Goal: Check status: Check status

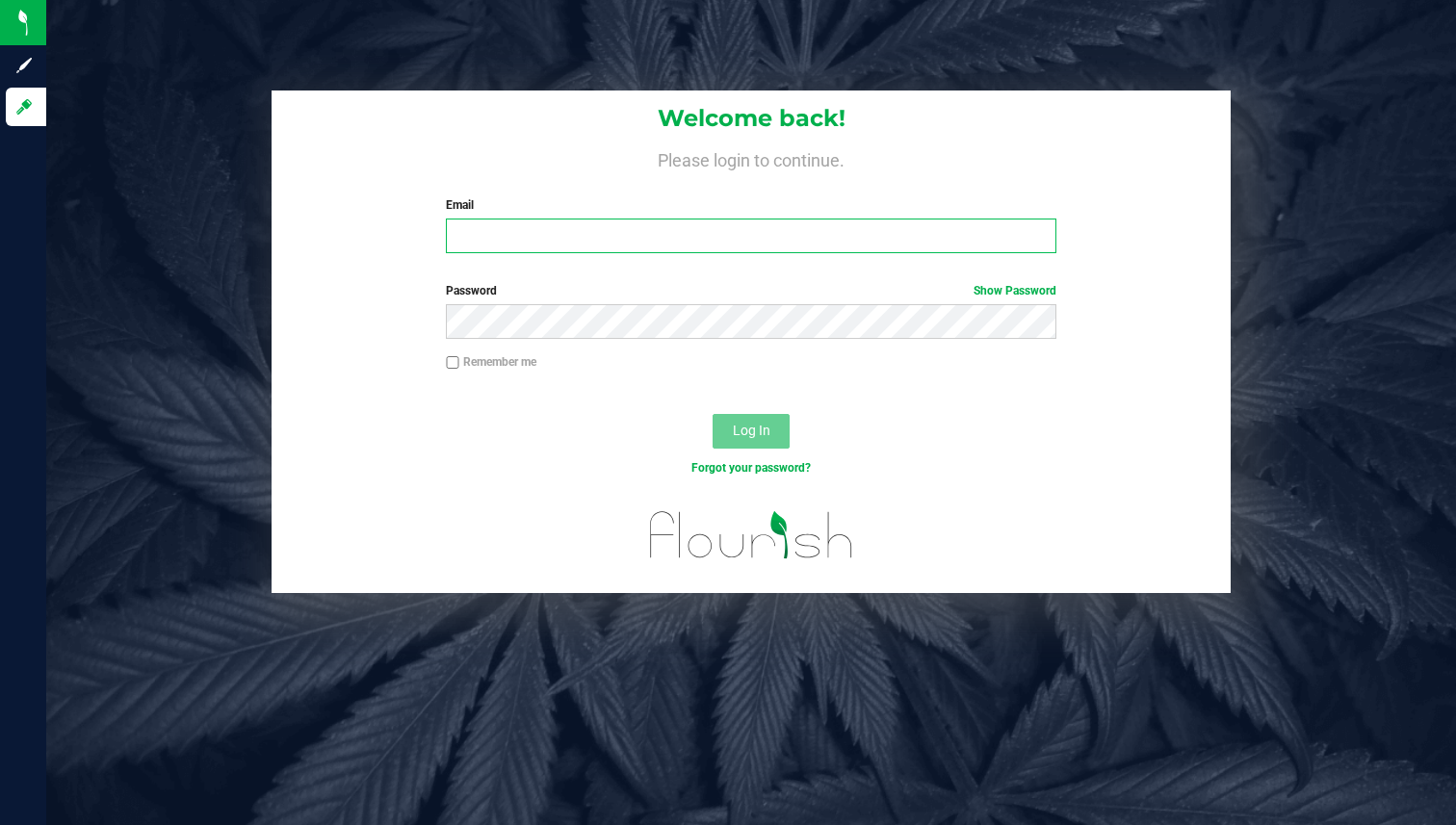
click at [774, 232] on input "Email" at bounding box center [751, 236] width 610 height 35
click at [770, 231] on input "Email" at bounding box center [751, 236] width 610 height 35
click at [594, 242] on input "Email" at bounding box center [751, 236] width 610 height 35
click at [936, 237] on input "Email" at bounding box center [751, 236] width 610 height 35
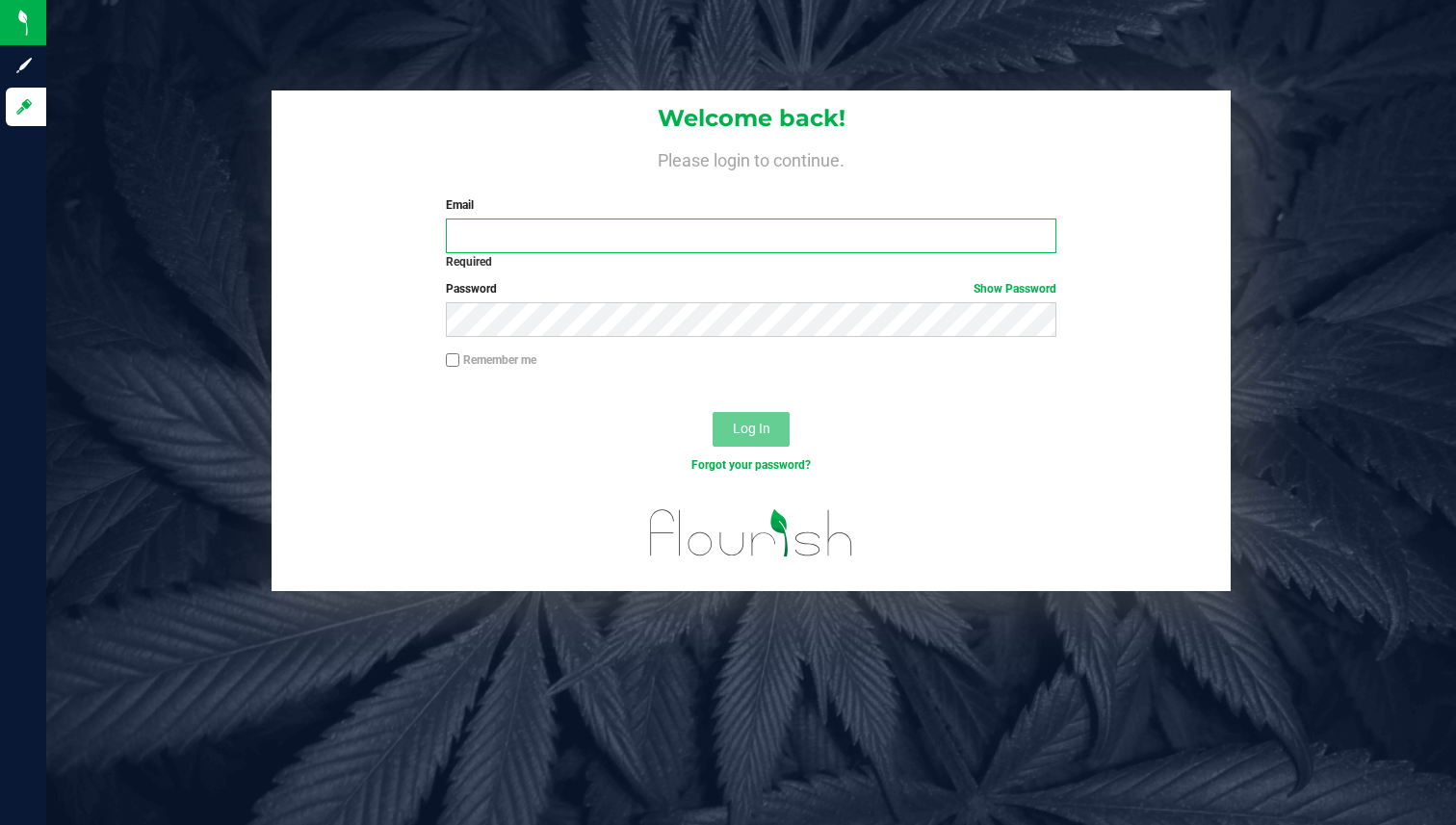
type input "cg_demo@flourishsoftware.com"
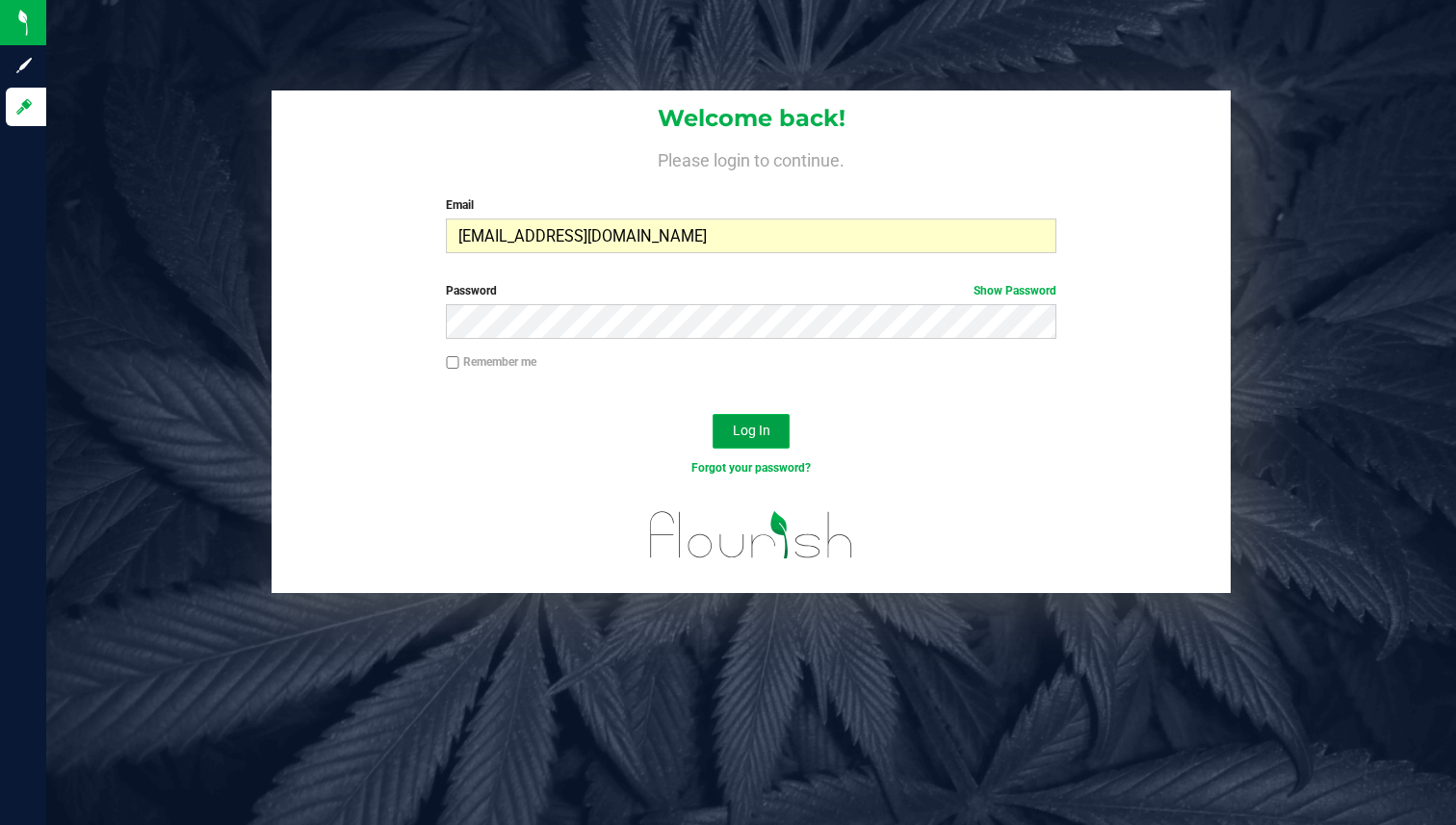
click at [728, 420] on button "Log In" at bounding box center [752, 431] width 77 height 35
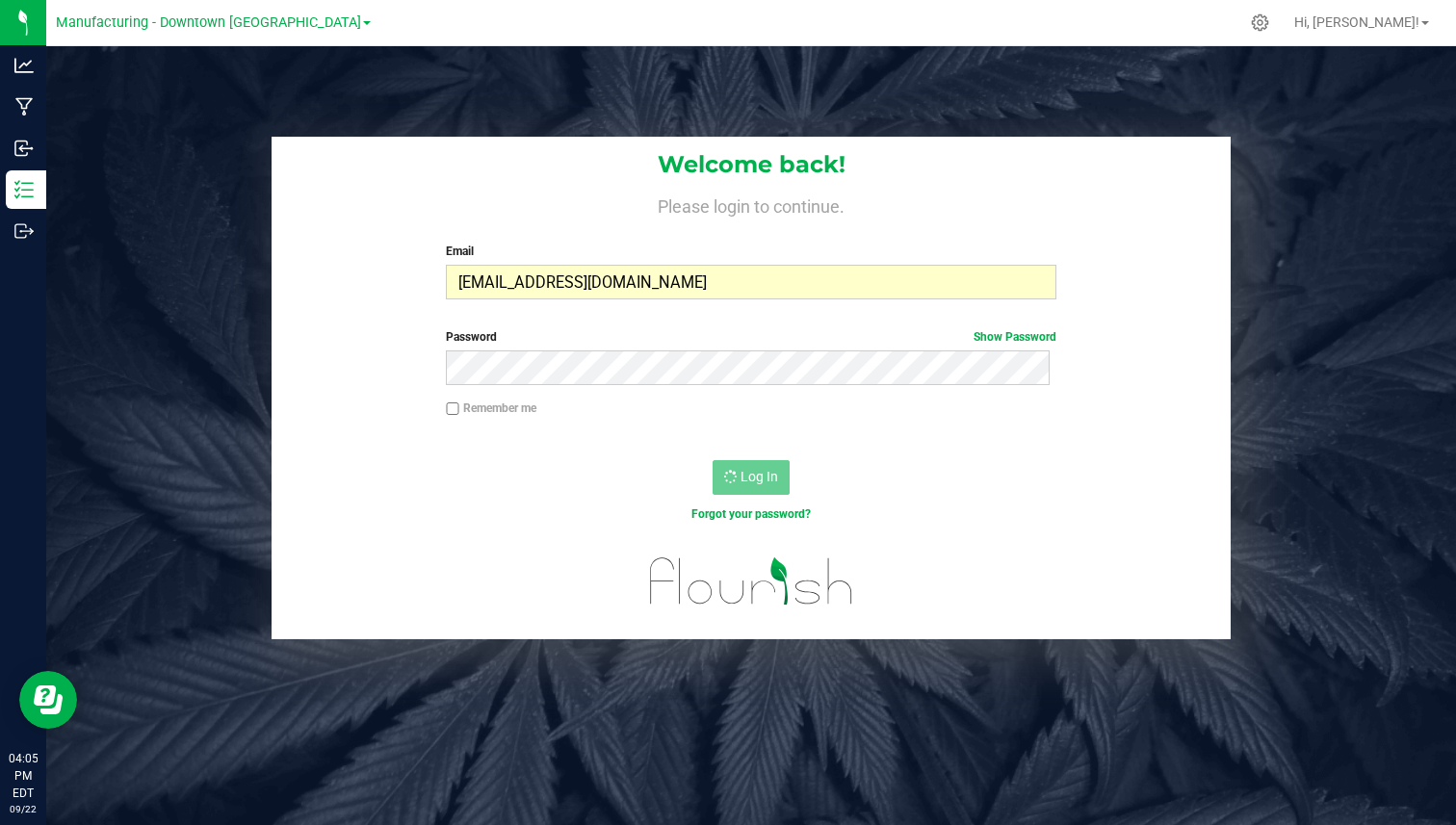
click at [470, 304] on div "Welcome back! Please login to continue. Email cg_demo@flourishsoftware.com Requ…" at bounding box center [752, 225] width 960 height 178
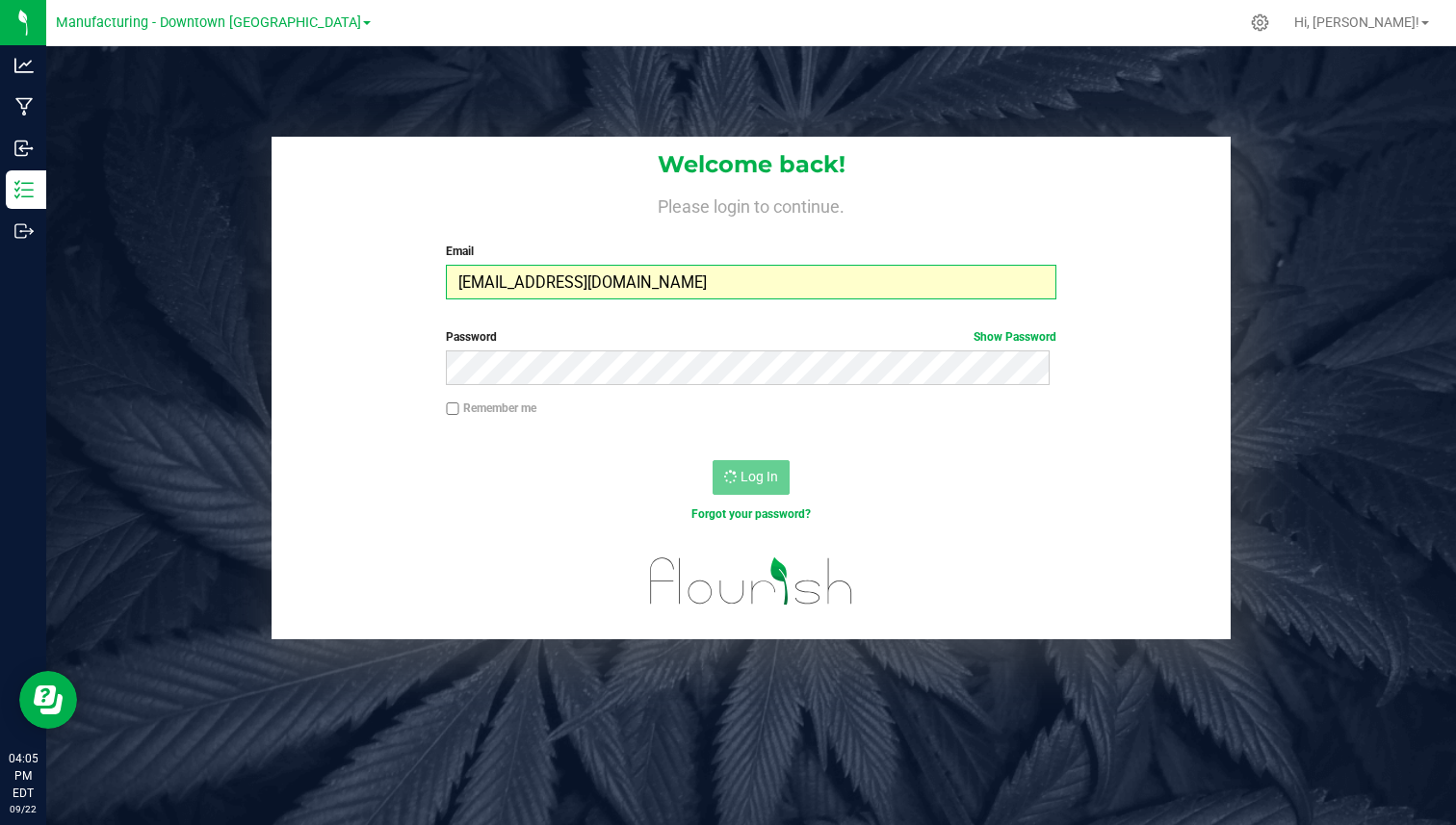
click at [488, 289] on input "cg_demo@flourishsoftware.com" at bounding box center [751, 282] width 610 height 35
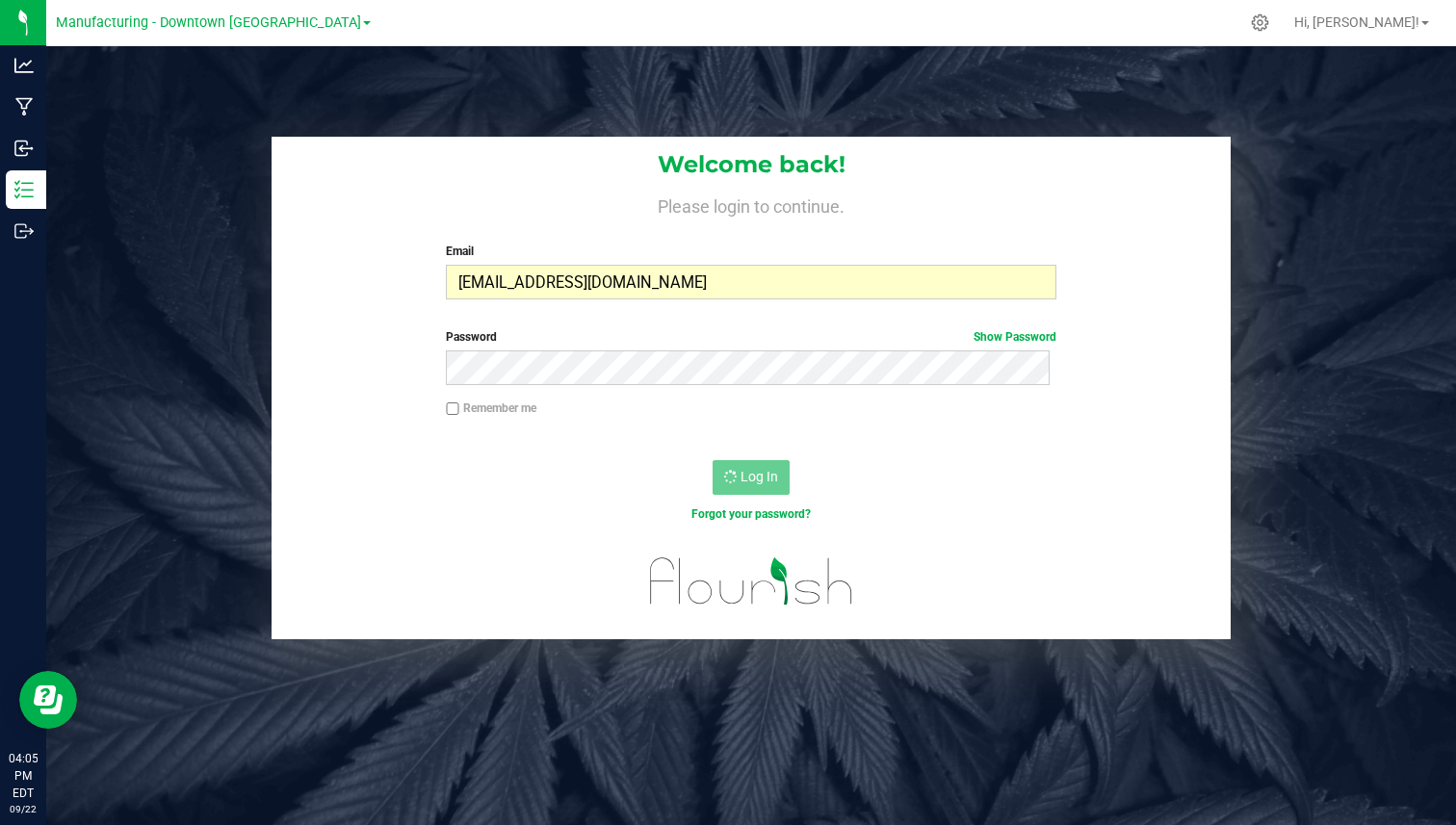
click at [406, 260] on div "Welcome back! Please login to continue. Email cg_demo@flourishsoftware.com Requ…" at bounding box center [752, 225] width 960 height 178
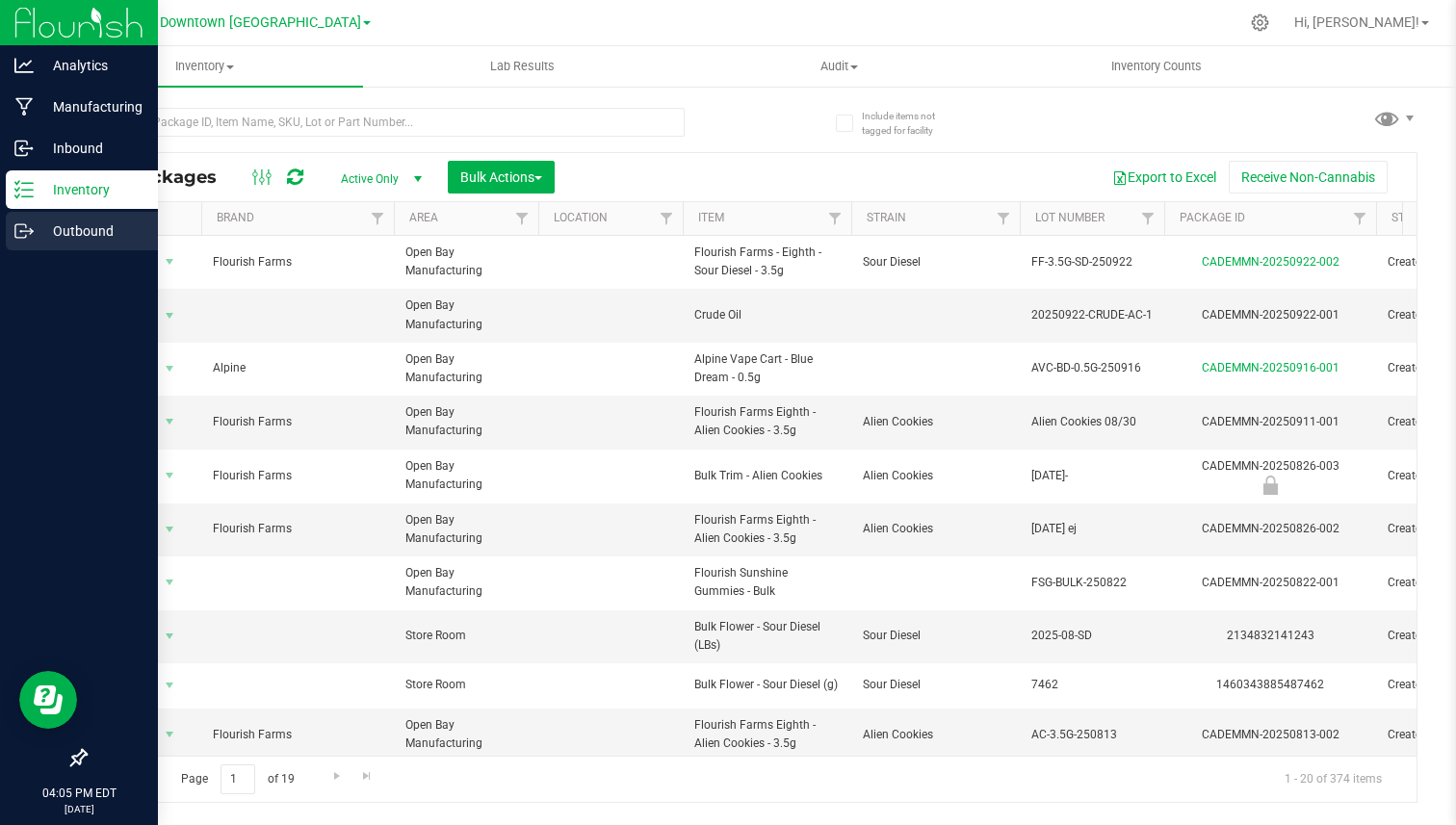
click at [17, 225] on icon at bounding box center [24, 231] width 19 height 19
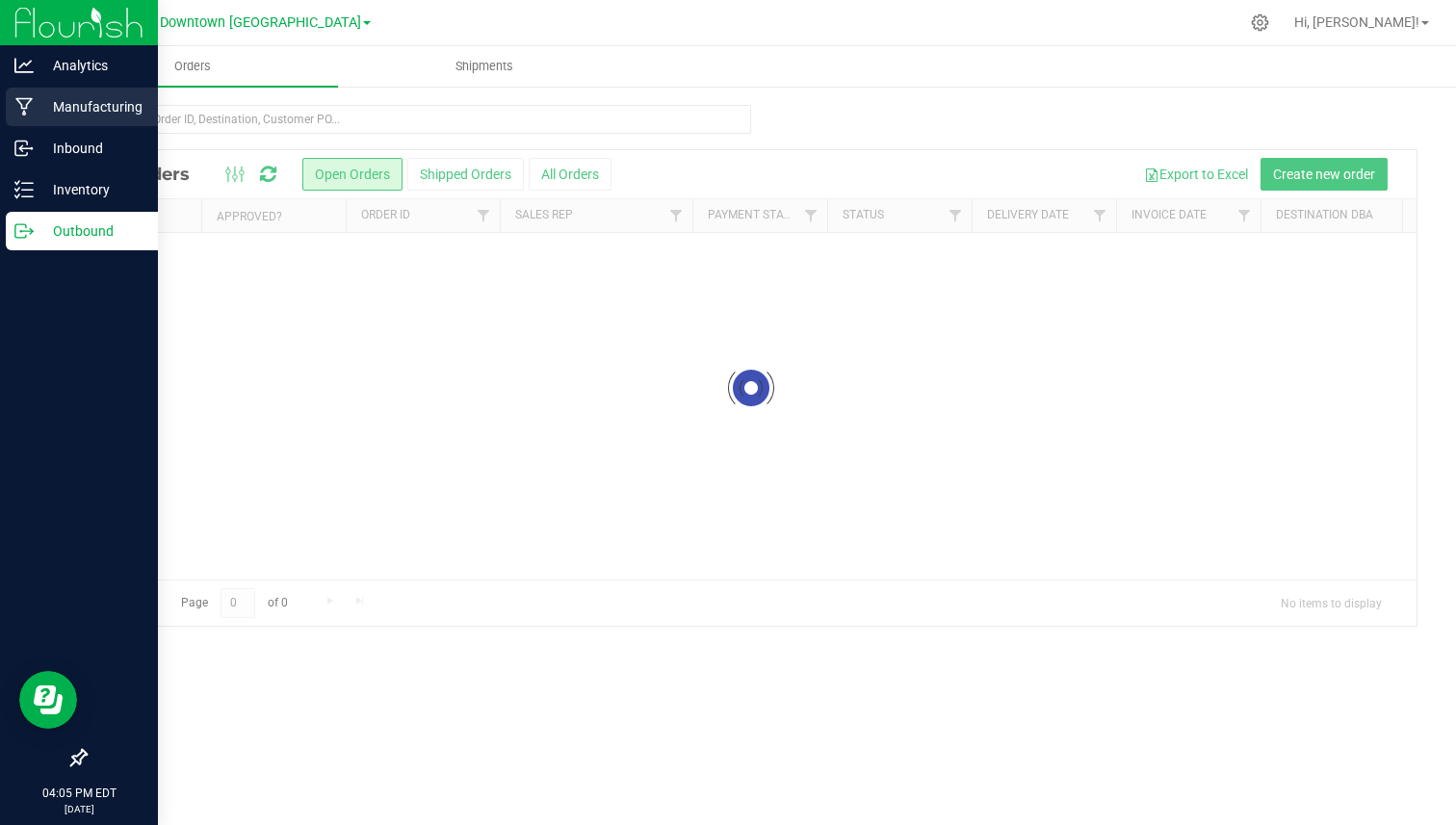
click at [81, 103] on p "Manufacturing" at bounding box center [91, 107] width 115 height 23
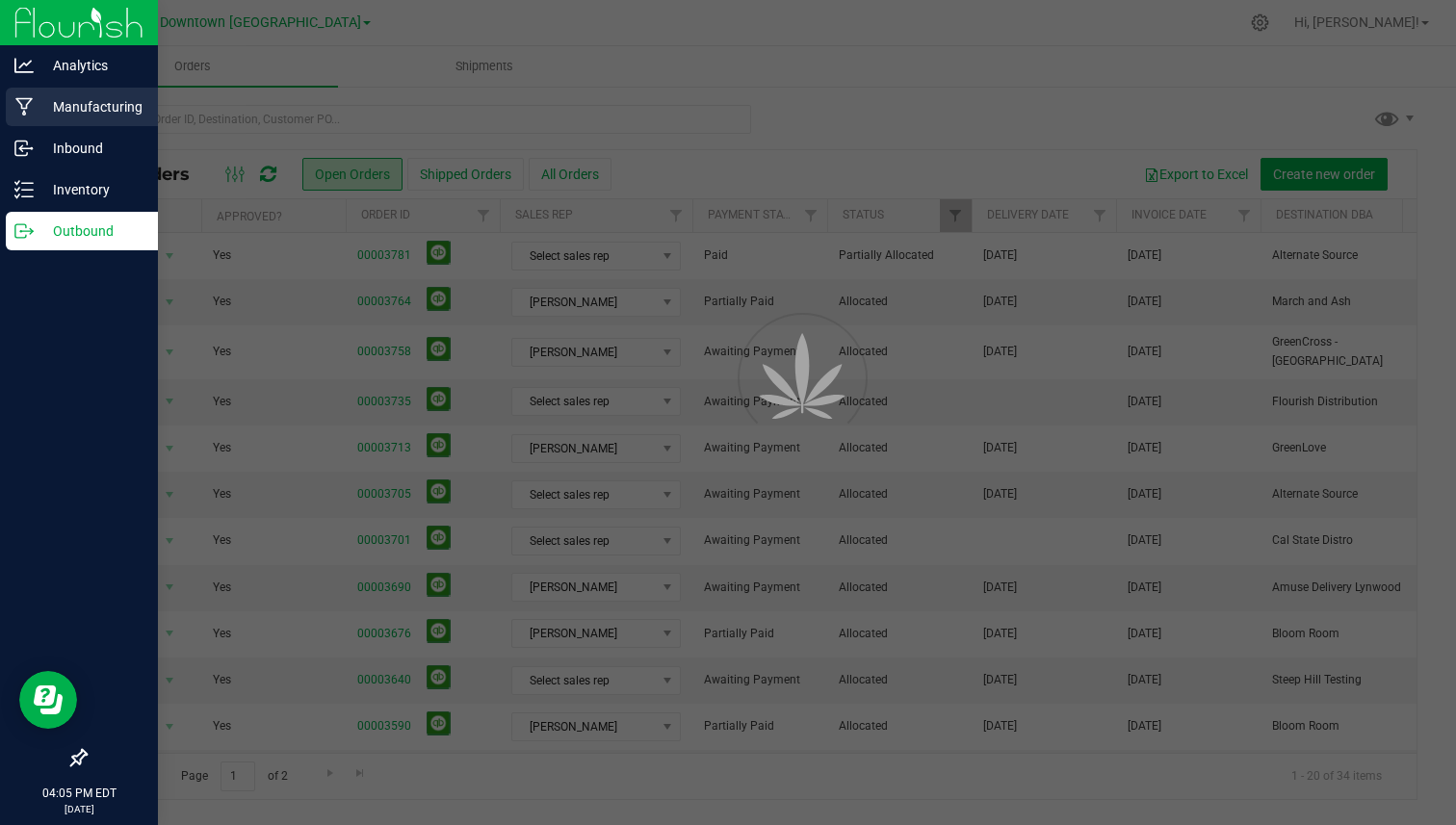
click at [81, 103] on p "Manufacturing" at bounding box center [91, 107] width 115 height 23
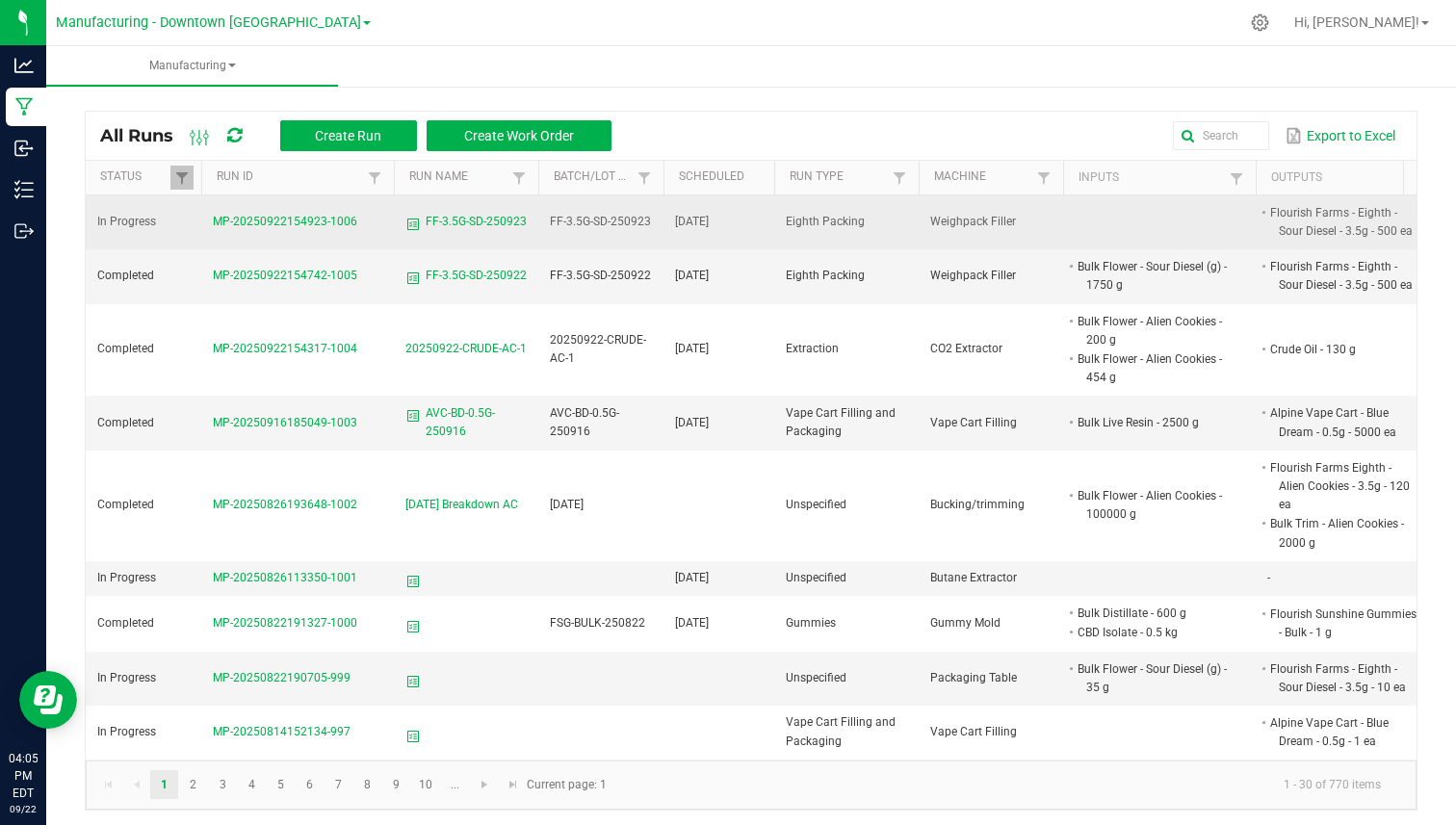
click at [115, 230] on td "In Progress" at bounding box center [143, 222] width 115 height 54
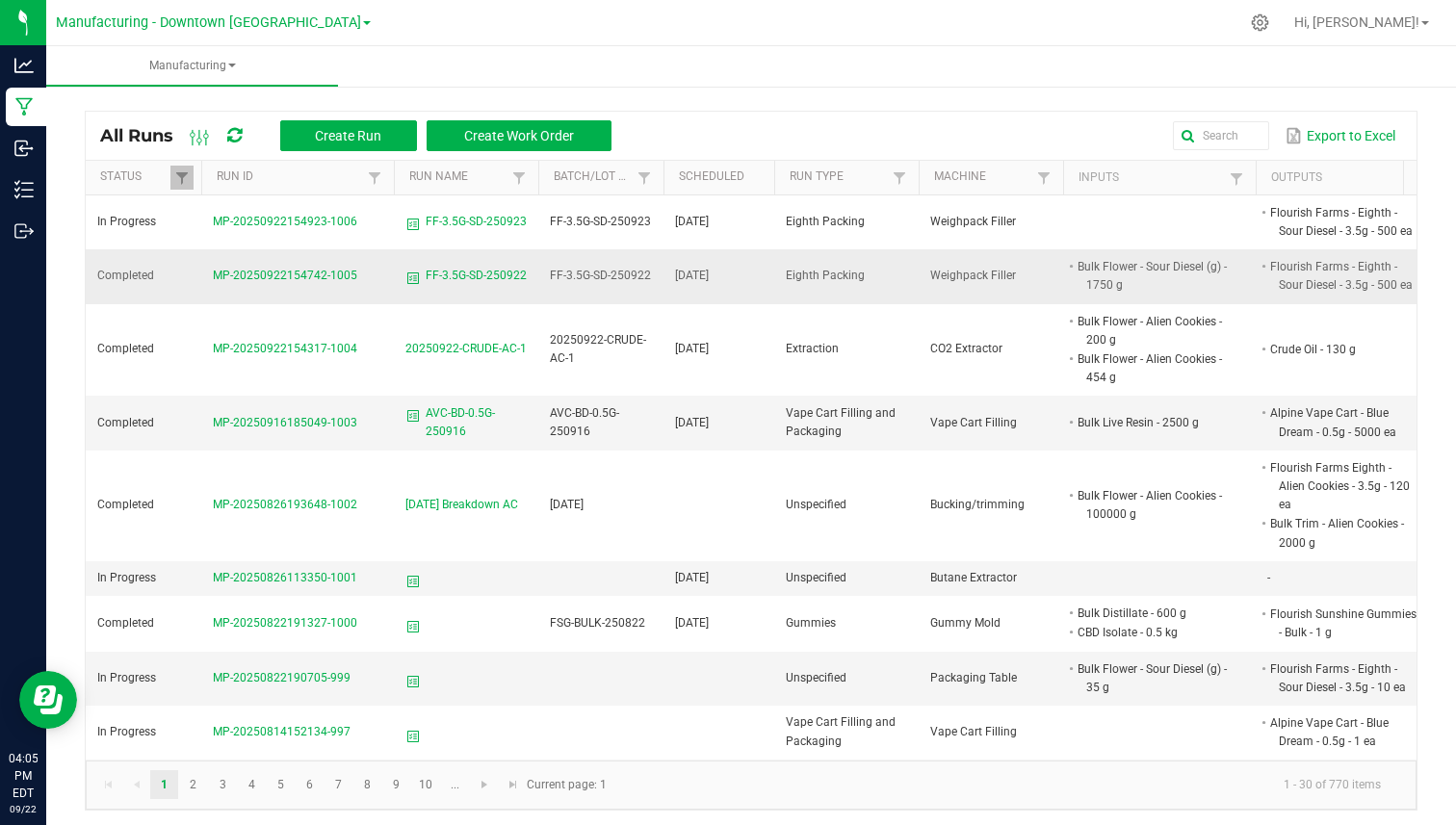
click at [122, 267] on td "Completed" at bounding box center [143, 277] width 115 height 54
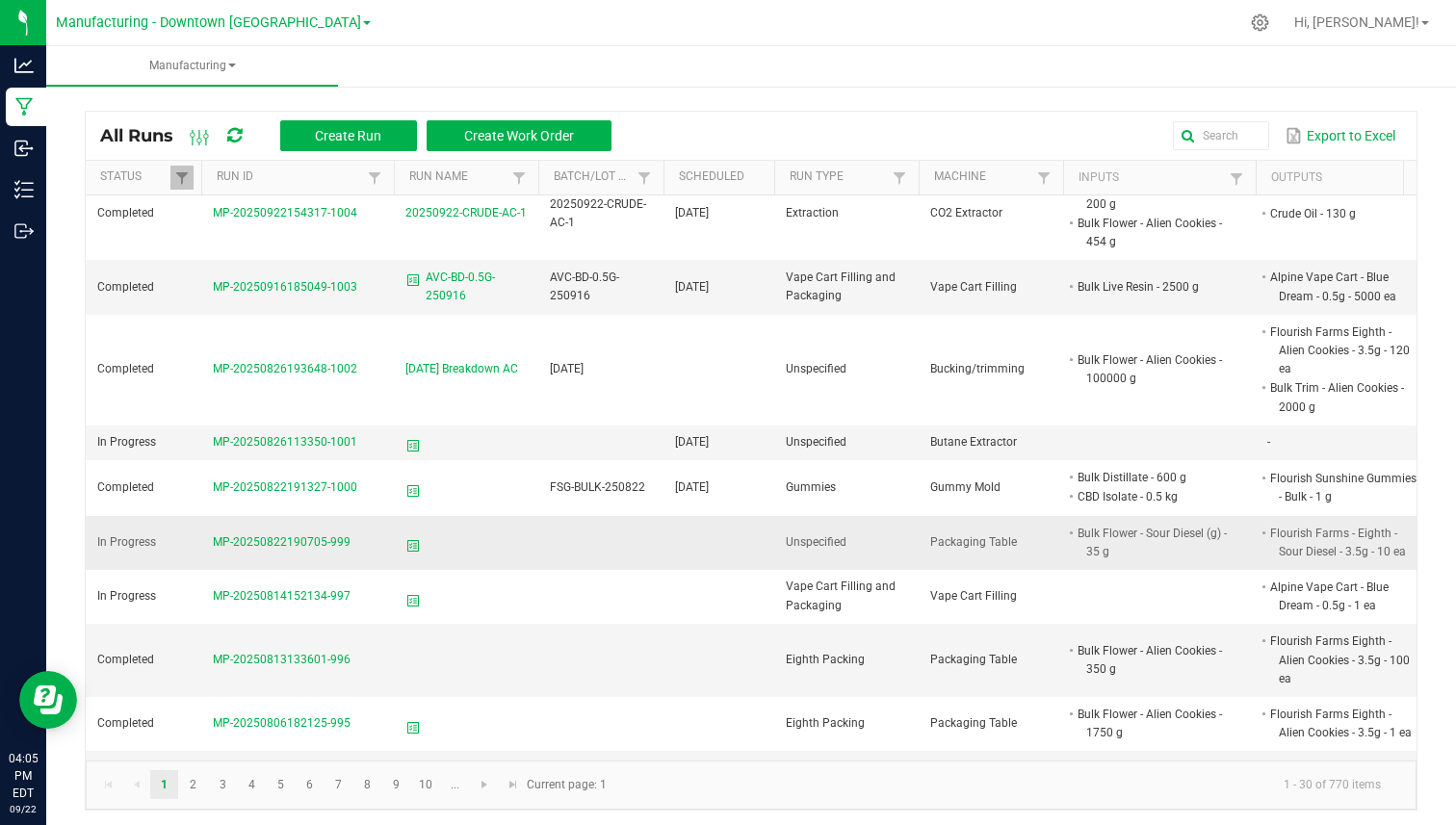
scroll to position [222, 0]
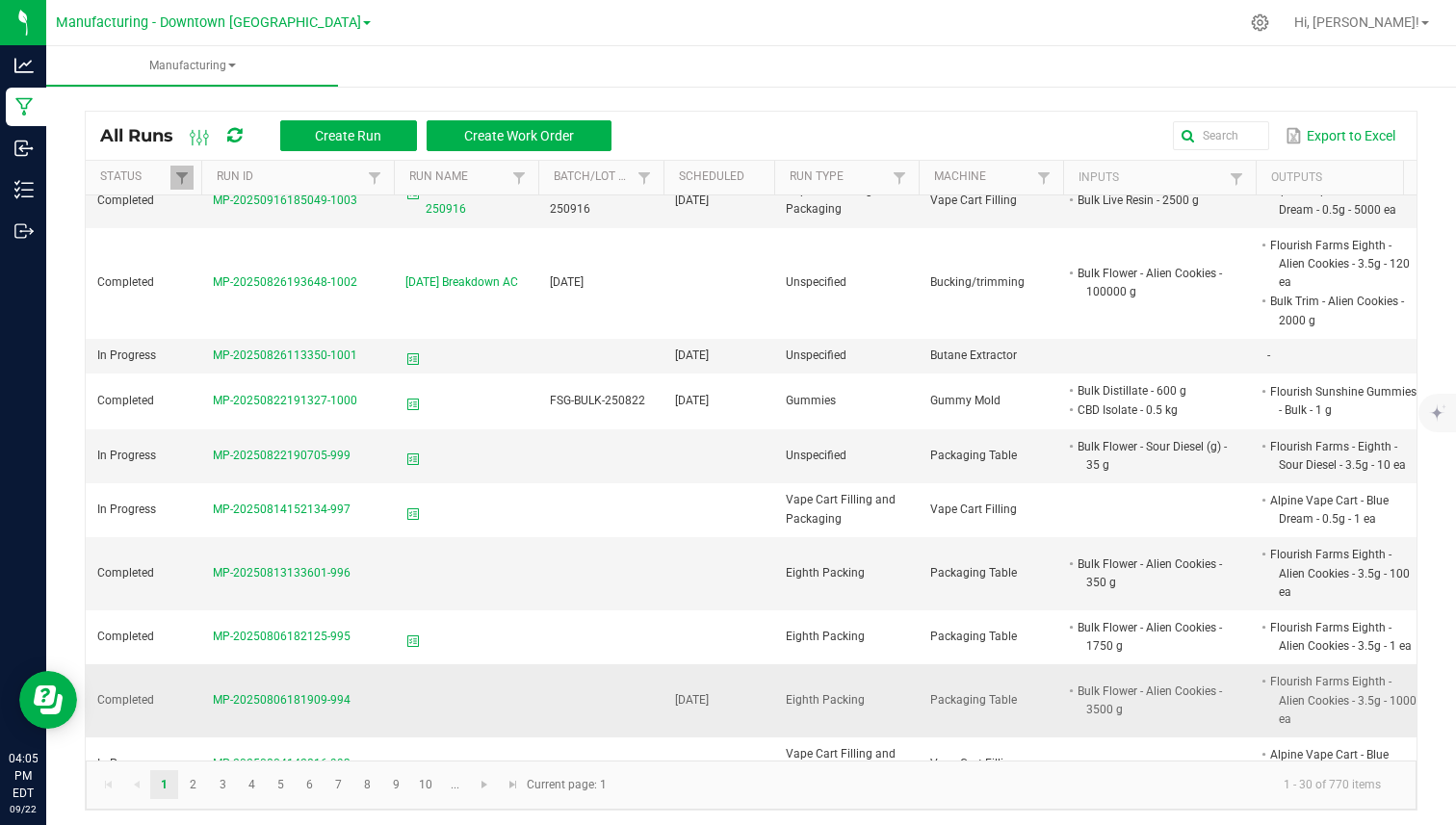
click at [121, 693] on span "Completed" at bounding box center [126, 700] width 57 height 14
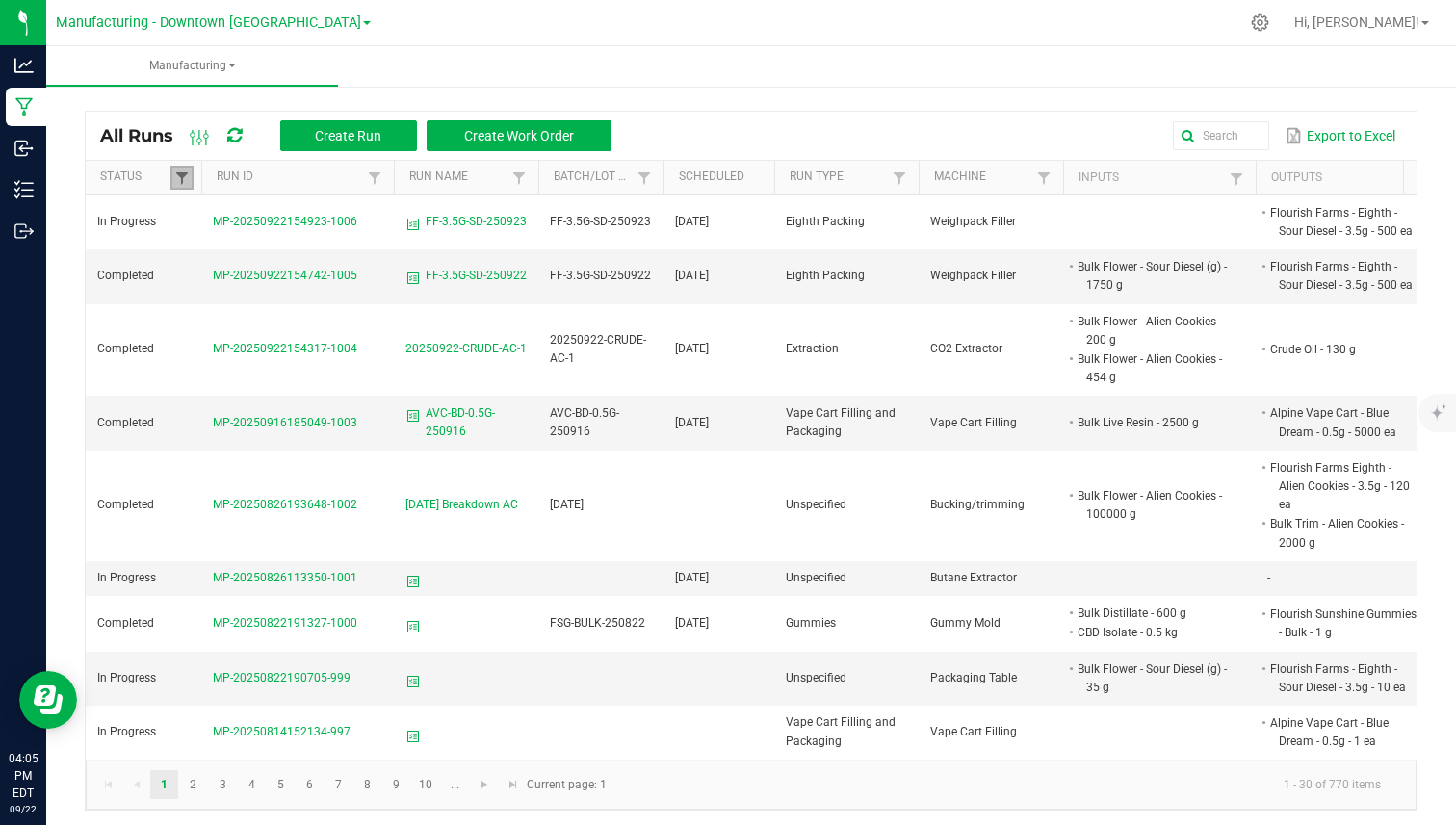
click at [182, 183] on span at bounding box center [182, 178] width 15 height 15
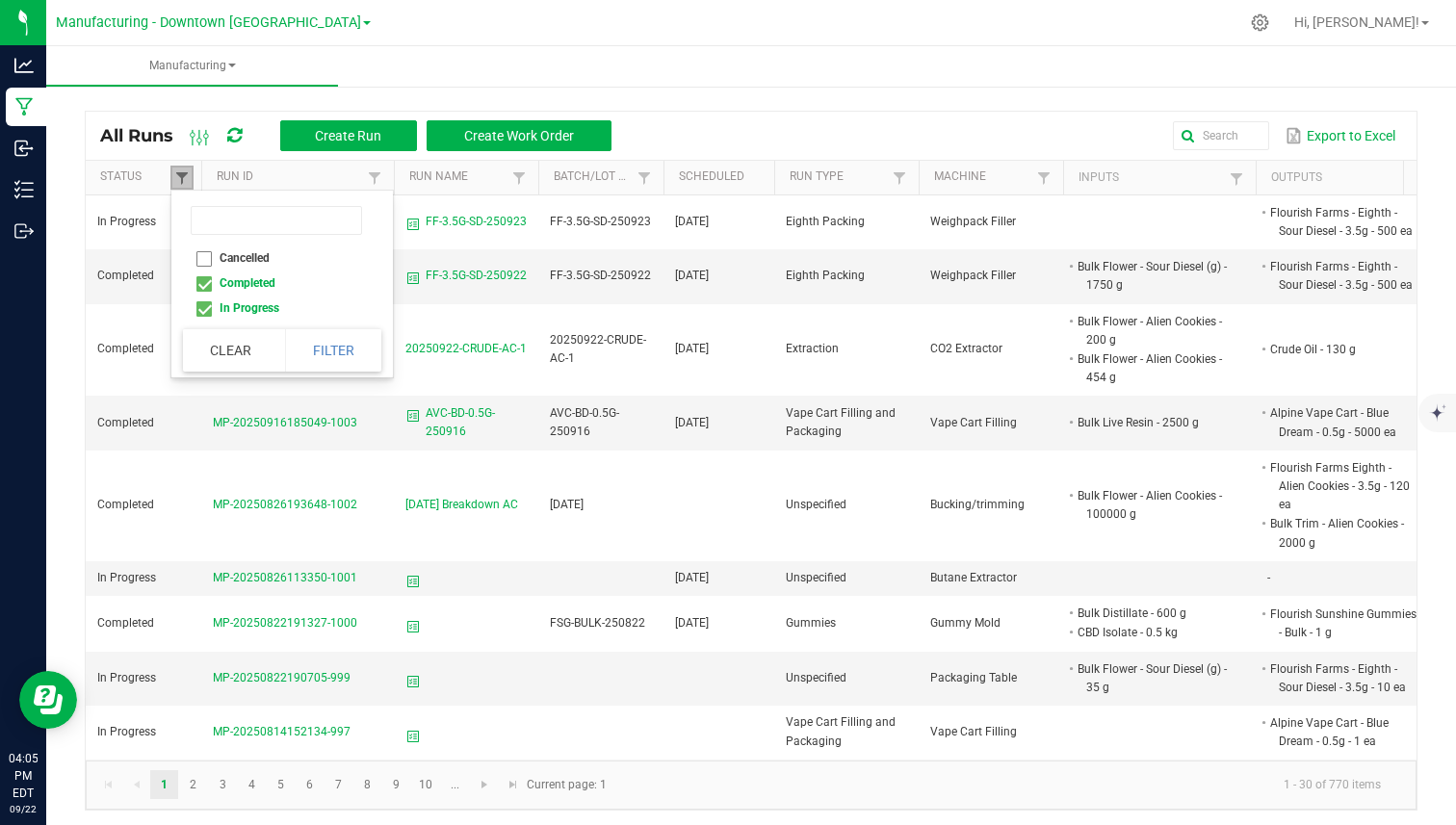
click at [179, 177] on span at bounding box center [182, 178] width 15 height 15
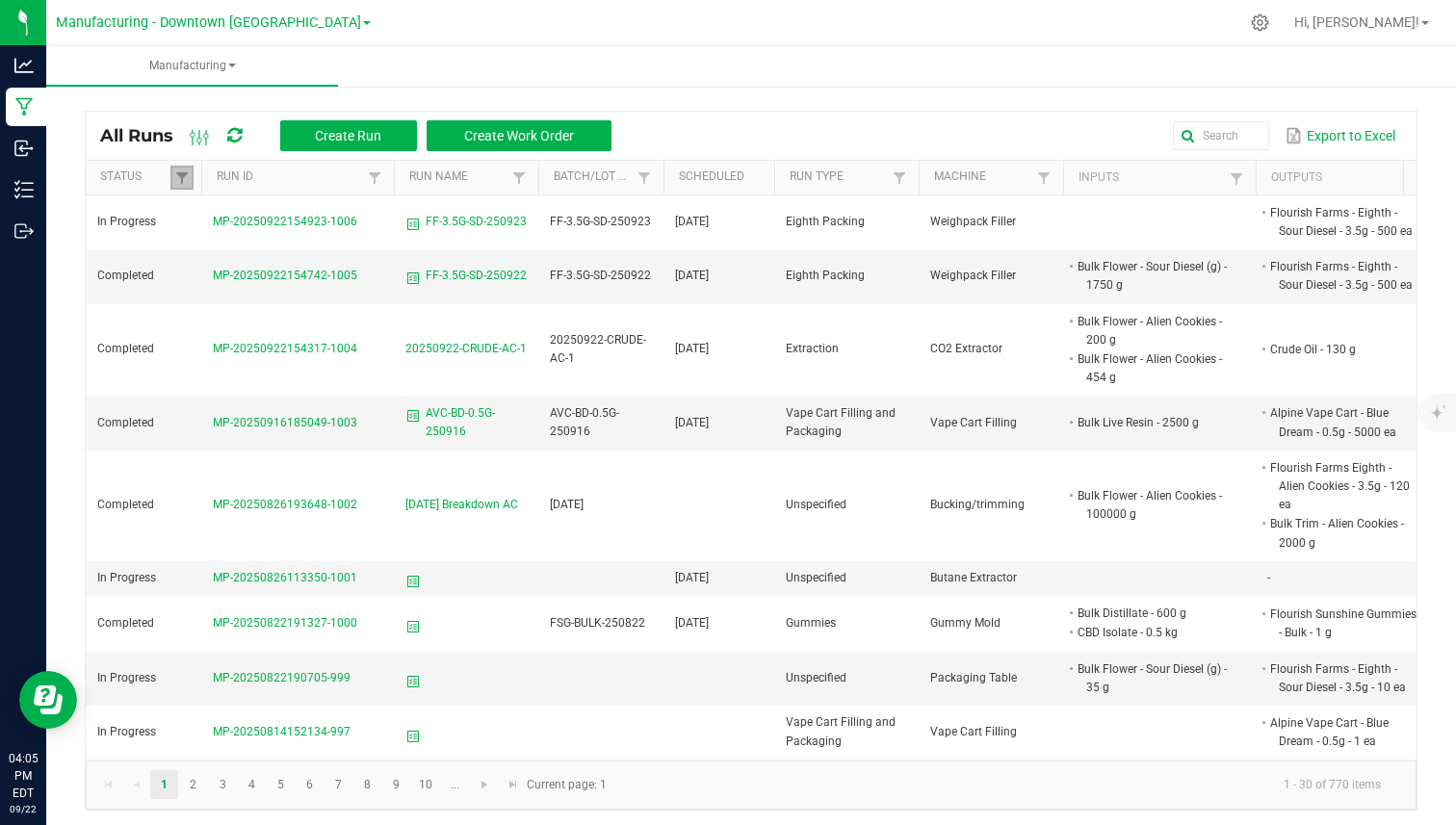
click at [191, 173] on link at bounding box center [182, 177] width 23 height 24
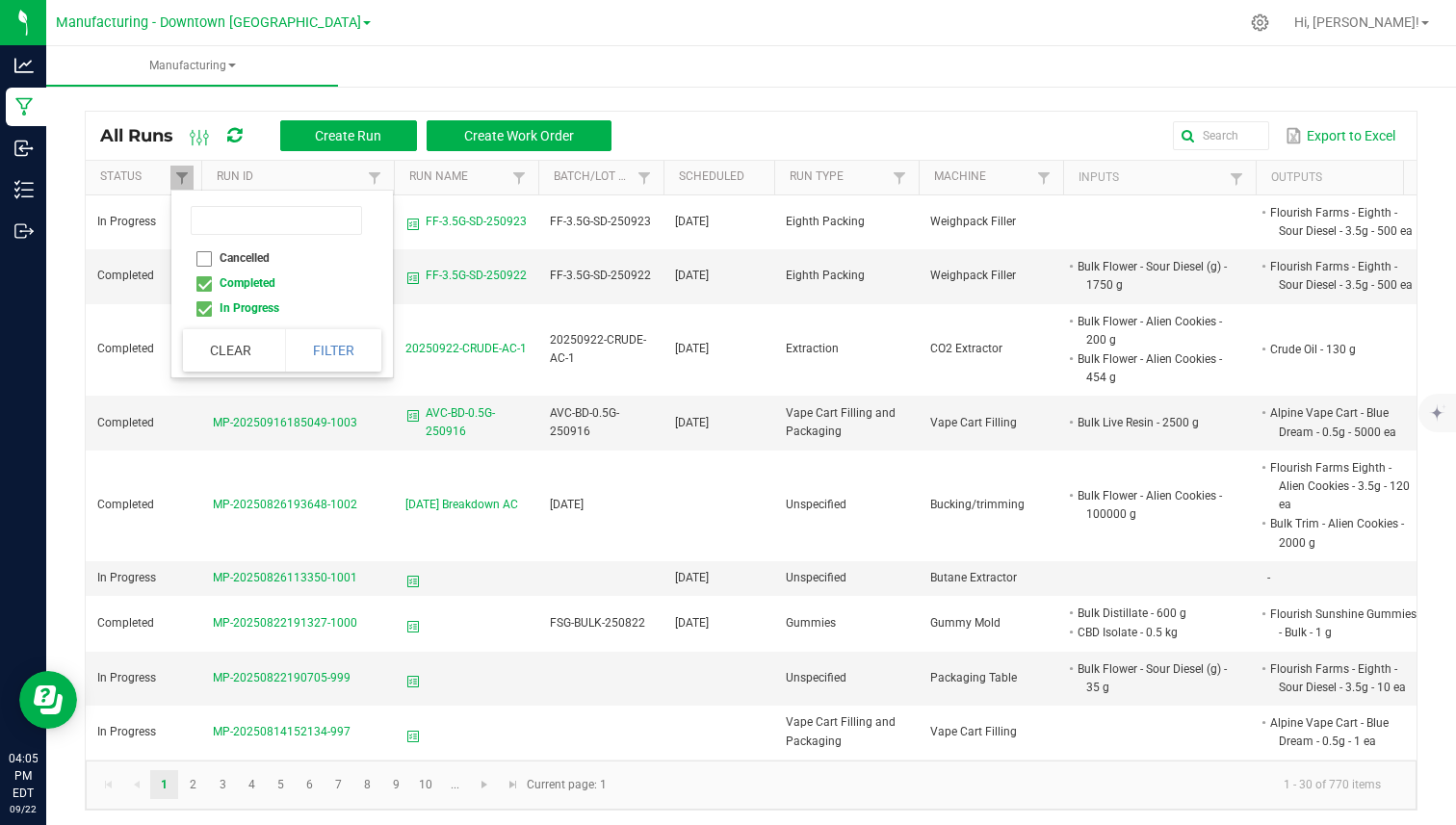
click at [223, 283] on li "Completed" at bounding box center [276, 283] width 187 height 25
checkbox input "false"
click at [334, 342] on button "Filter" at bounding box center [334, 350] width 97 height 43
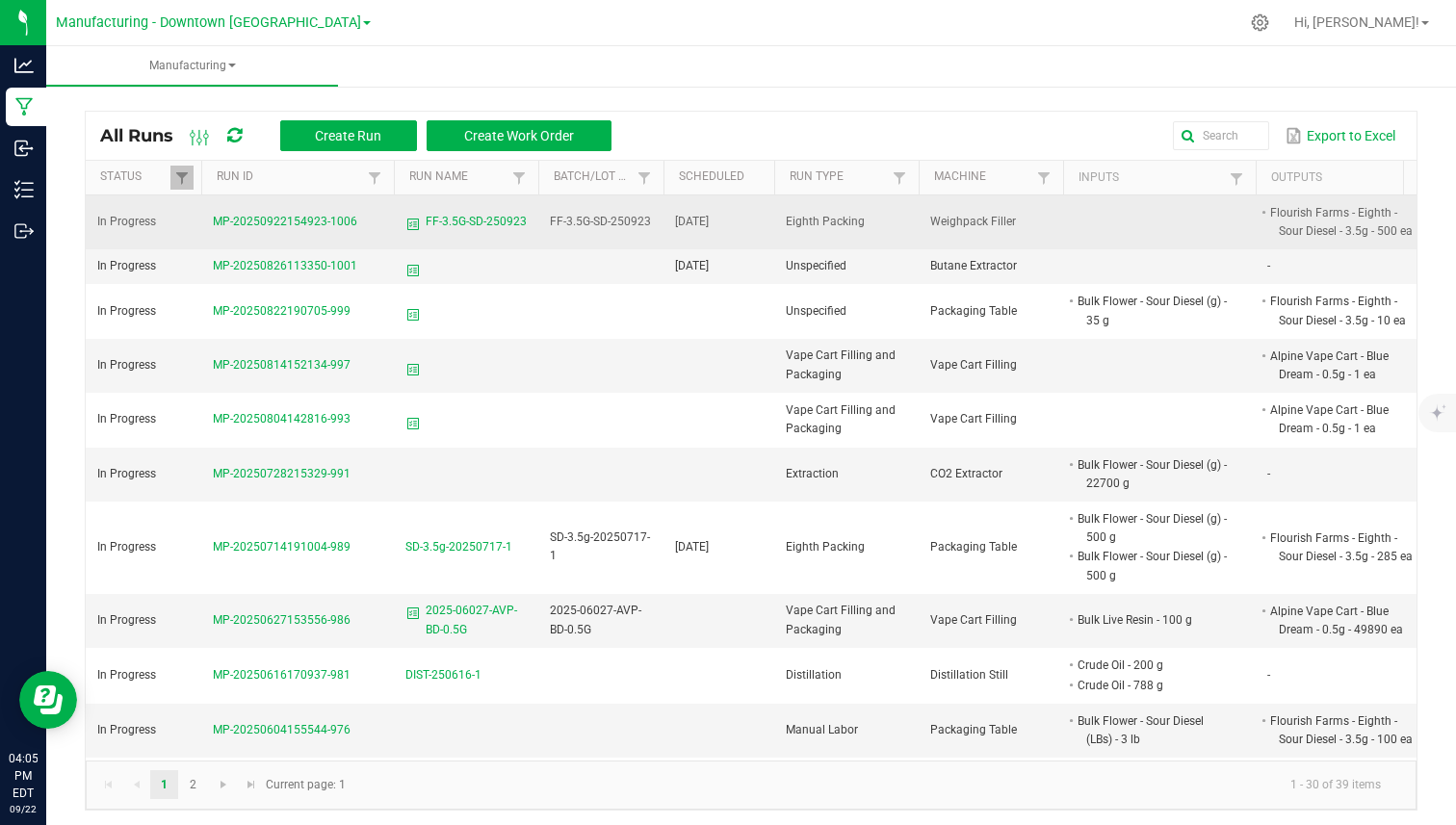
click at [701, 214] on td "[DATE]" at bounding box center [719, 222] width 110 height 54
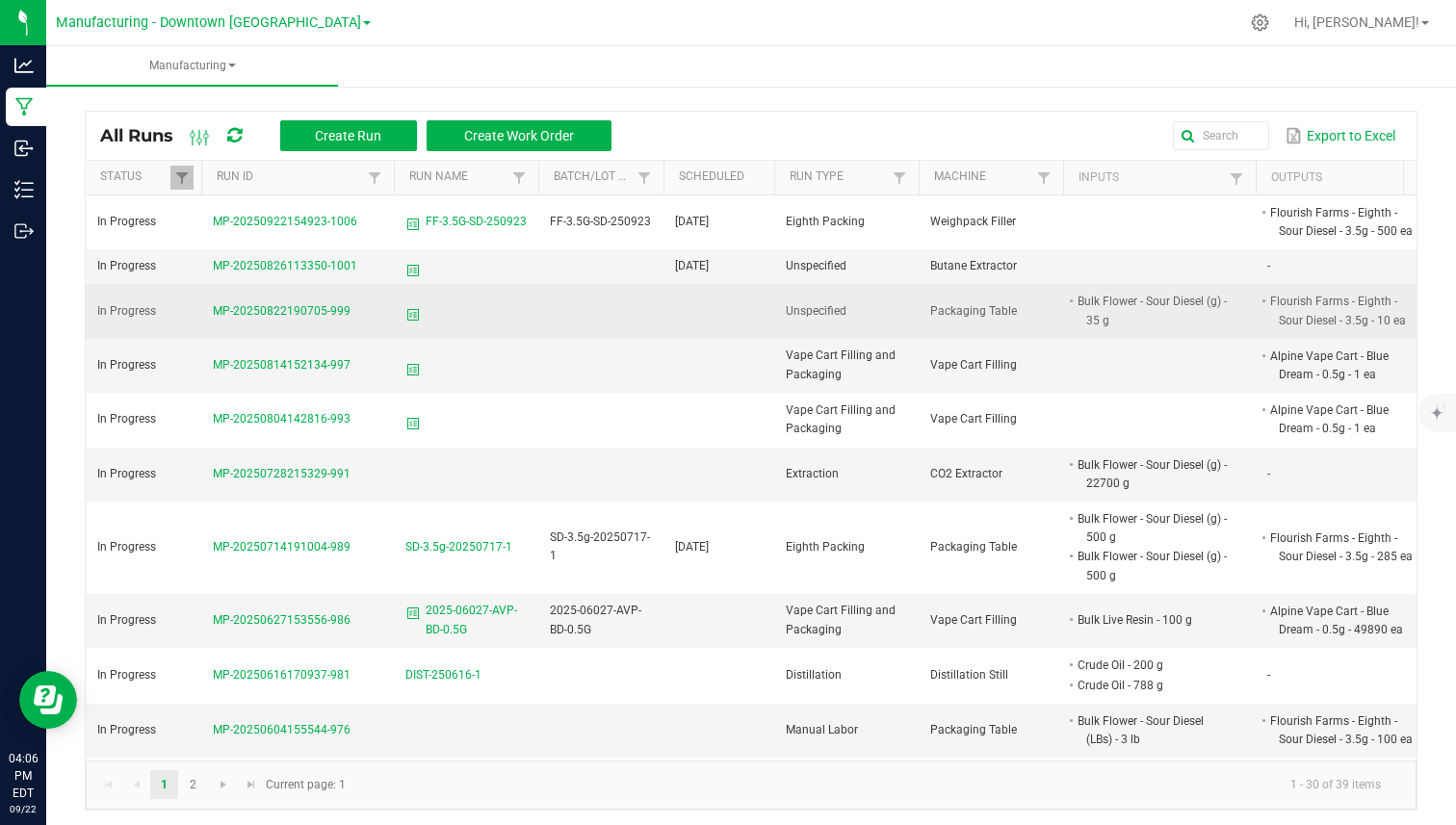
click at [747, 305] on td at bounding box center [719, 311] width 110 height 54
click at [723, 313] on td at bounding box center [719, 311] width 110 height 54
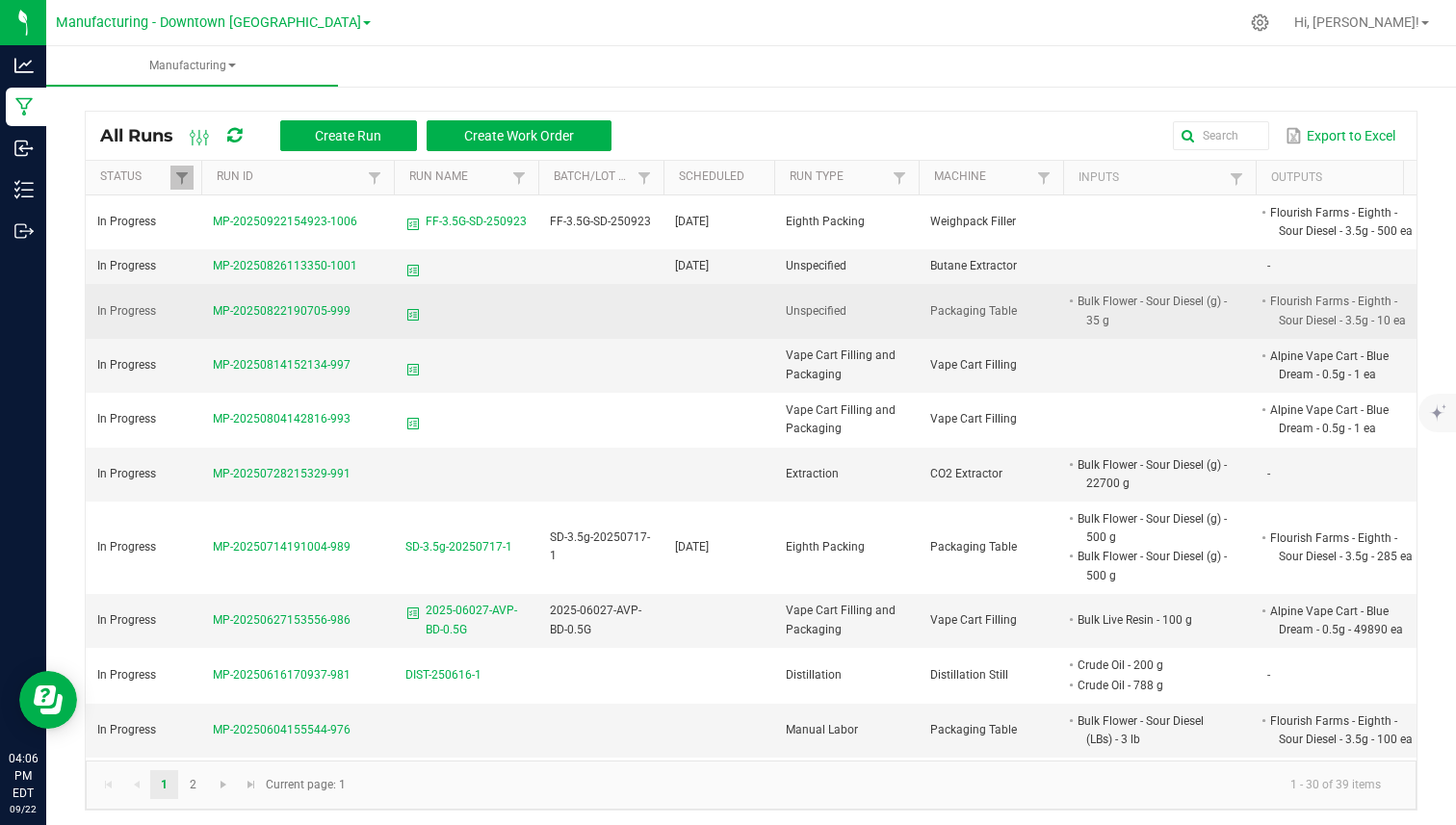
click at [723, 313] on td at bounding box center [719, 311] width 110 height 54
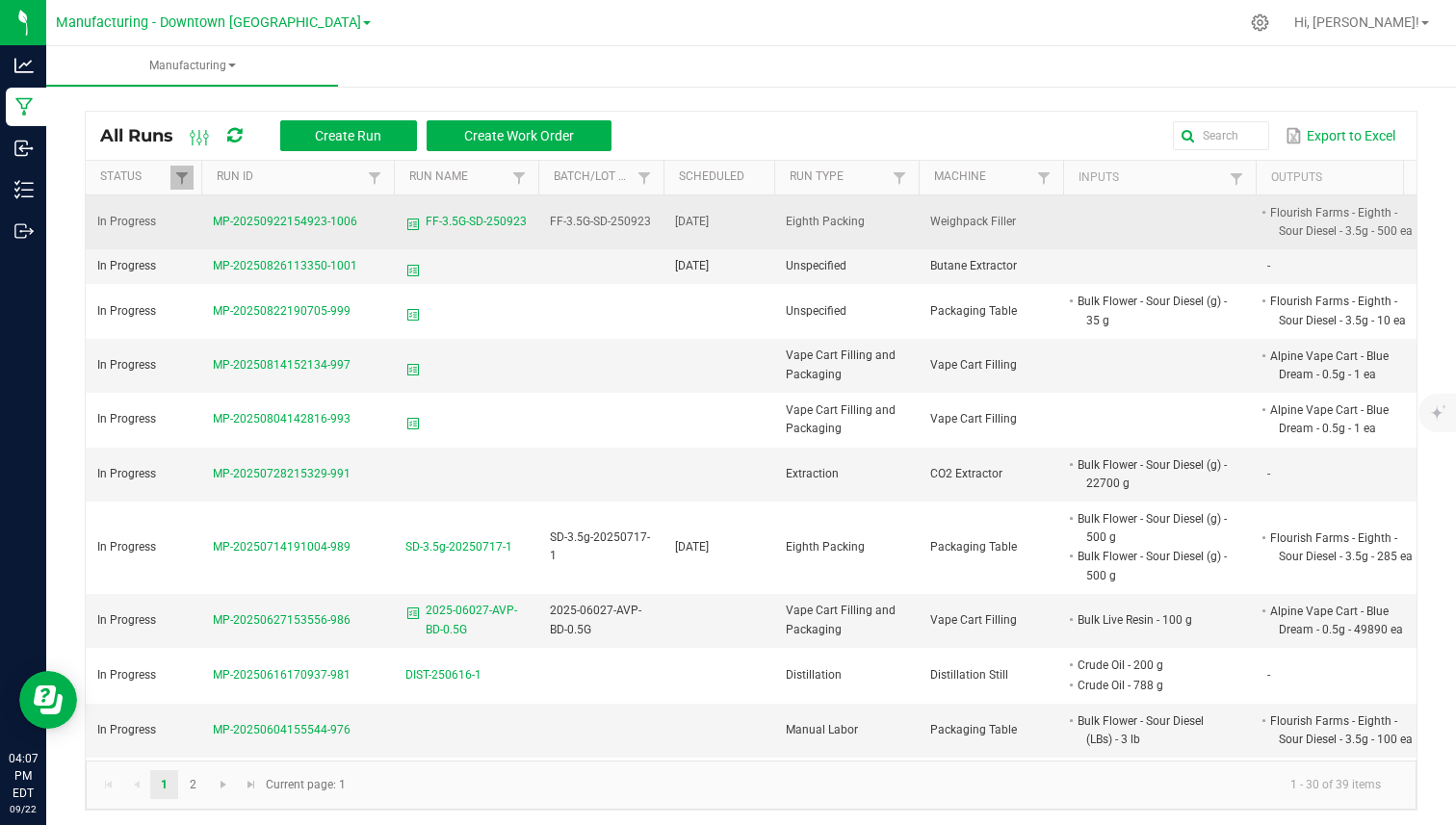
click at [298, 216] on span "MP-20250922154923-1006" at bounding box center [284, 221] width 144 height 14
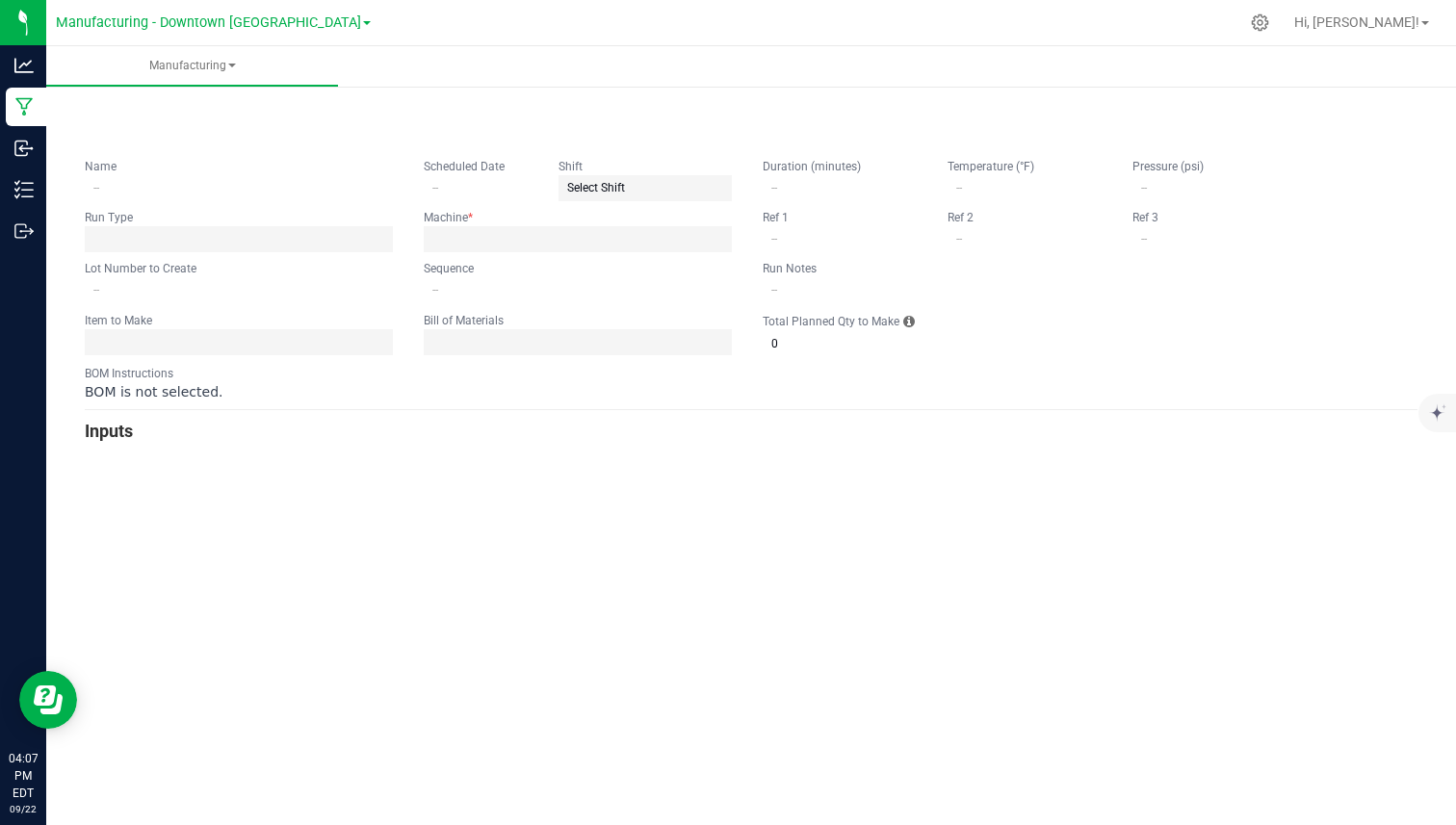
type input "FF-3.5G-SD-250923"
type input "[DATE]"
type input "FF-3.5G-SD-250923"
type input "0"
type input "500"
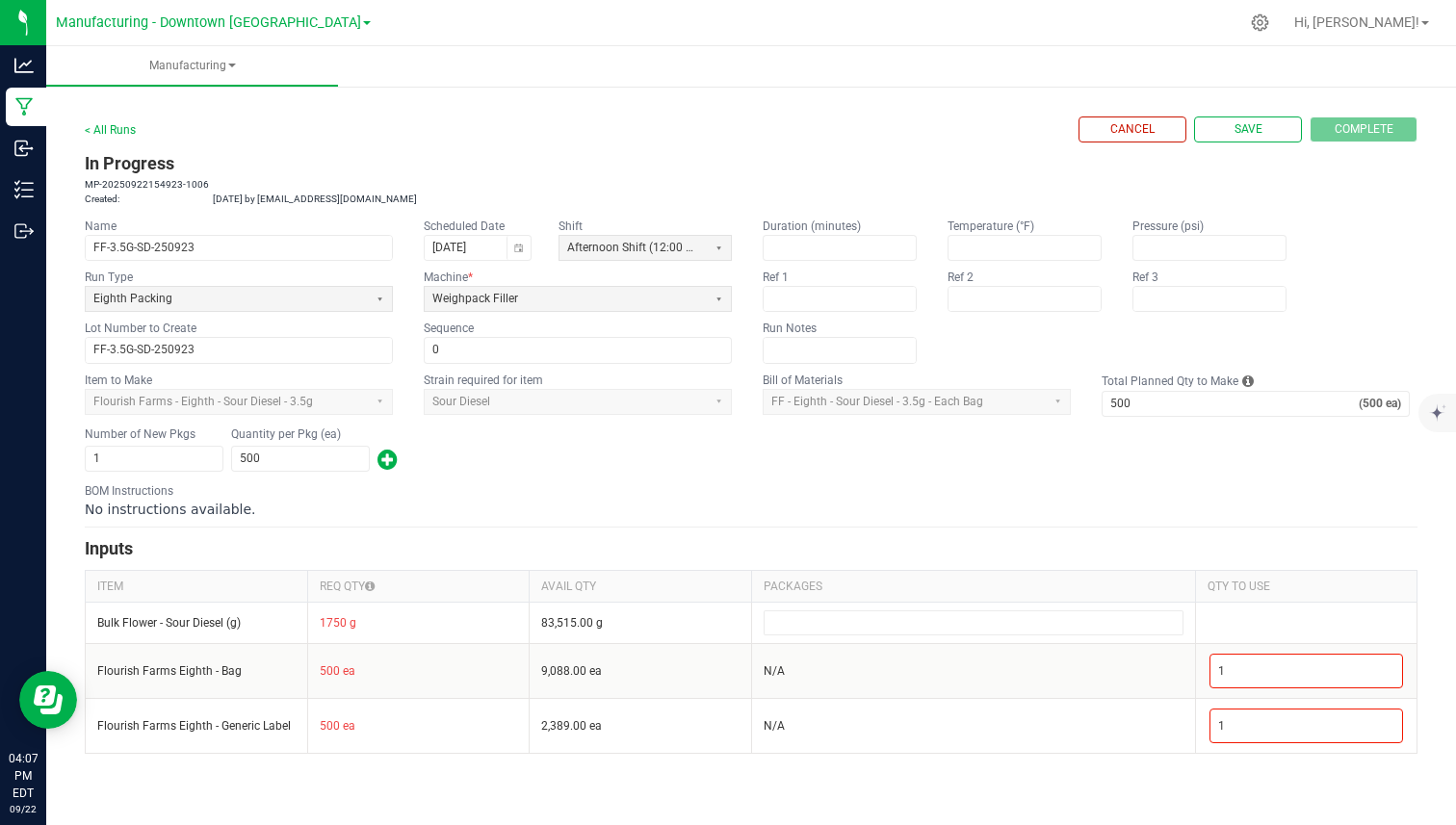
click at [89, 162] on h3 "In Progress" at bounding box center [752, 163] width 1333 height 27
drag, startPoint x: 89, startPoint y: 162, endPoint x: 146, endPoint y: 160, distance: 57.0
click at [146, 160] on h3 "In Progress" at bounding box center [752, 163] width 1333 height 27
click at [85, 167] on h3 "In Progress" at bounding box center [752, 163] width 1333 height 27
drag, startPoint x: 85, startPoint y: 167, endPoint x: 191, endPoint y: 162, distance: 106.1
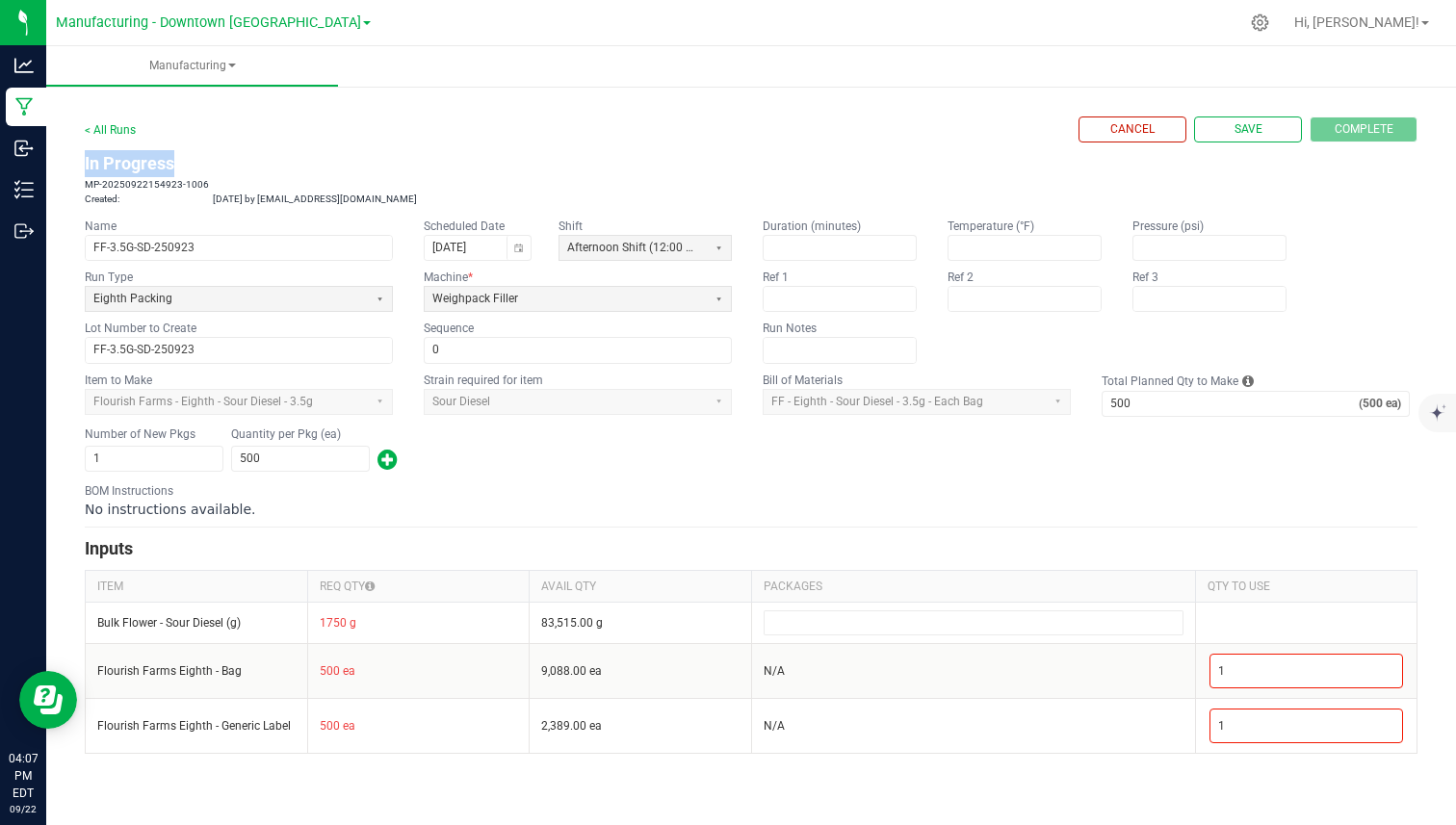
click at [191, 162] on h3 "In Progress" at bounding box center [752, 163] width 1333 height 27
click at [234, 162] on h3 "In Progress" at bounding box center [752, 163] width 1333 height 27
click at [263, 161] on h3 "In Progress" at bounding box center [752, 163] width 1333 height 27
click at [263, 160] on h3 "In Progress" at bounding box center [752, 163] width 1333 height 27
click at [212, 166] on h3 "In Progress" at bounding box center [752, 163] width 1333 height 27
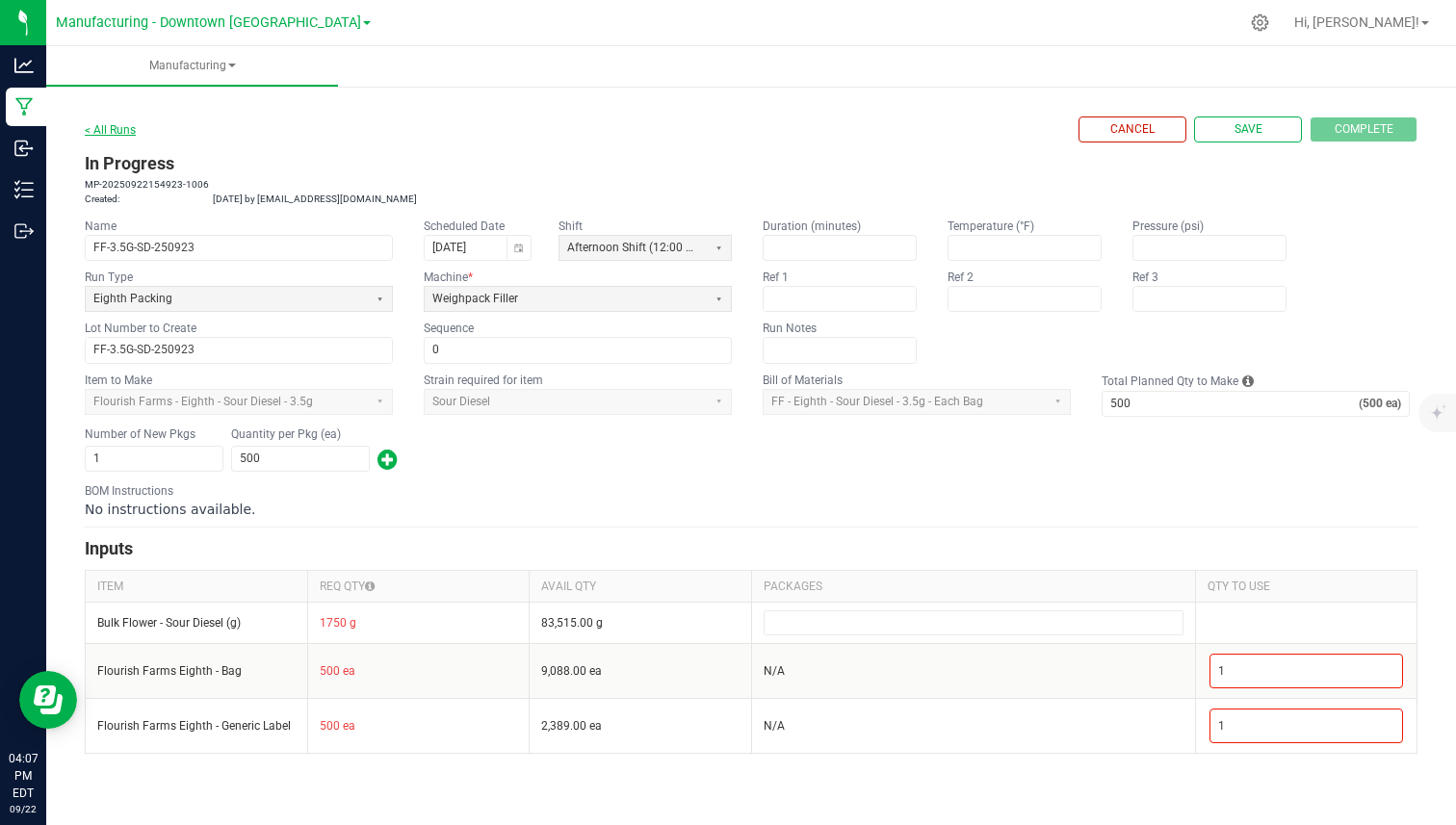
click at [122, 130] on link "< All Runs" at bounding box center [110, 130] width 51 height 14
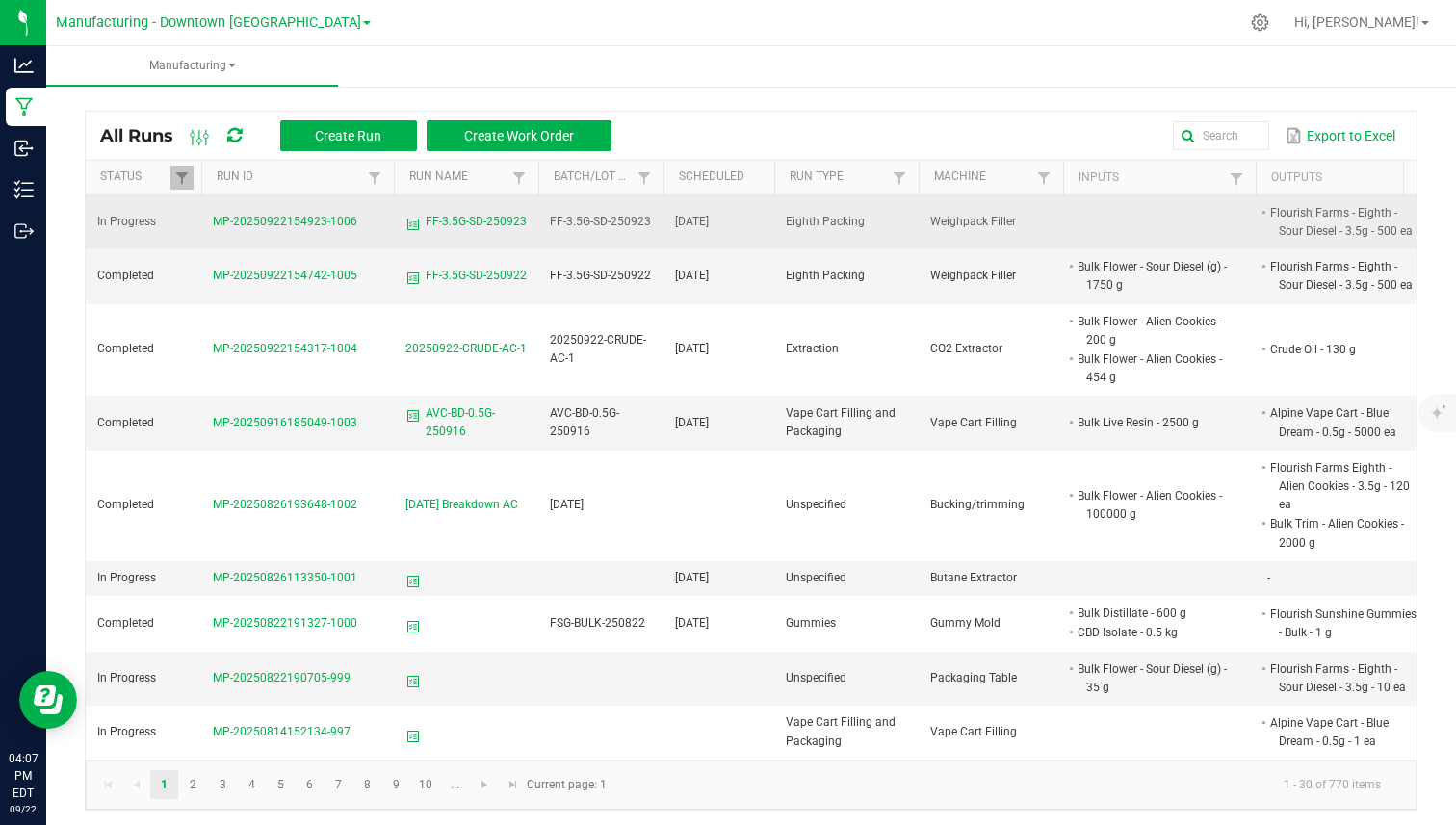
click at [98, 224] on span "In Progress" at bounding box center [127, 221] width 59 height 14
drag, startPoint x: 98, startPoint y: 224, endPoint x: 145, endPoint y: 224, distance: 47.0
click at [145, 224] on span "In Progress" at bounding box center [127, 221] width 59 height 14
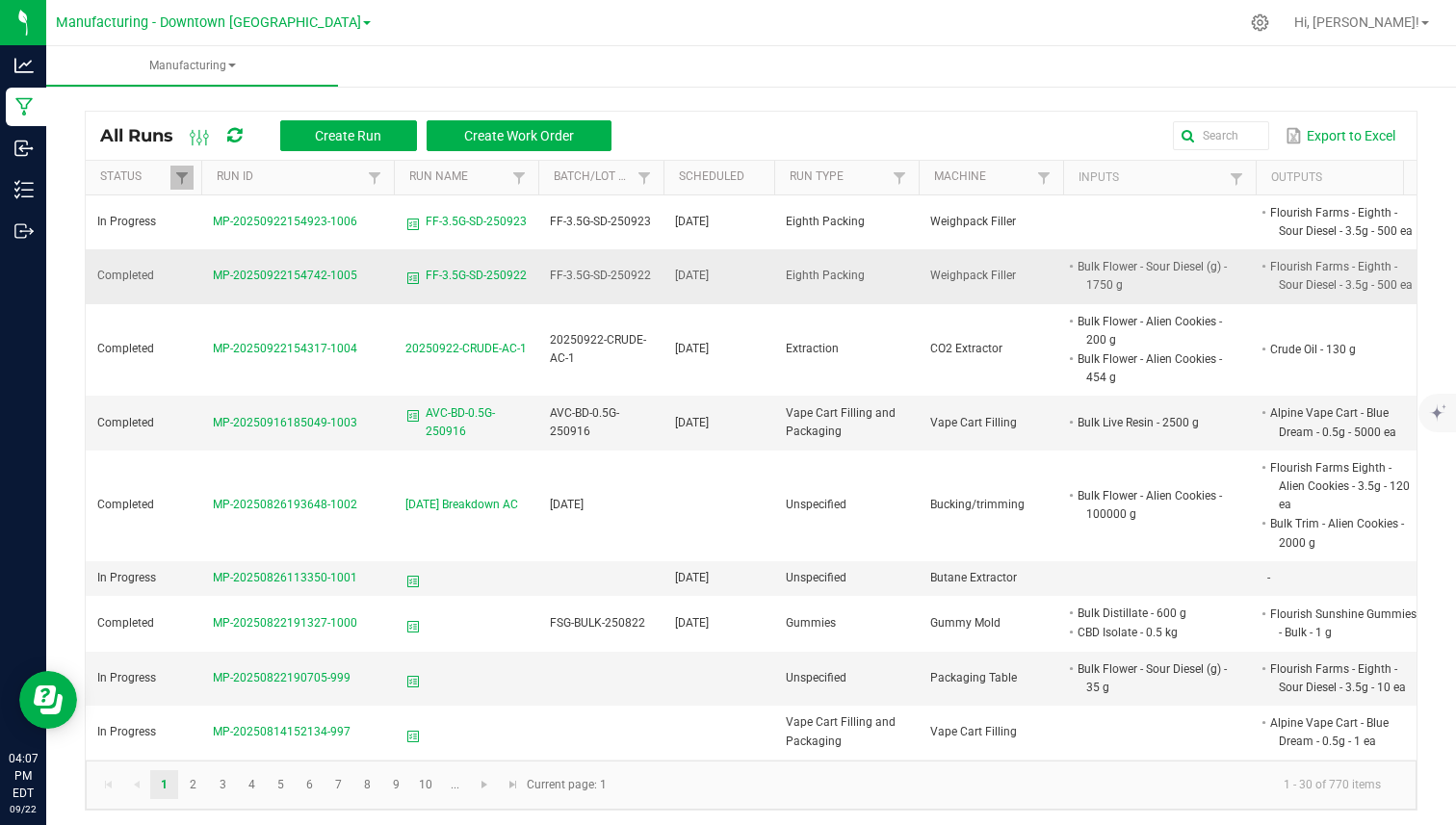
click at [130, 273] on span "Completed" at bounding box center [126, 276] width 57 height 14
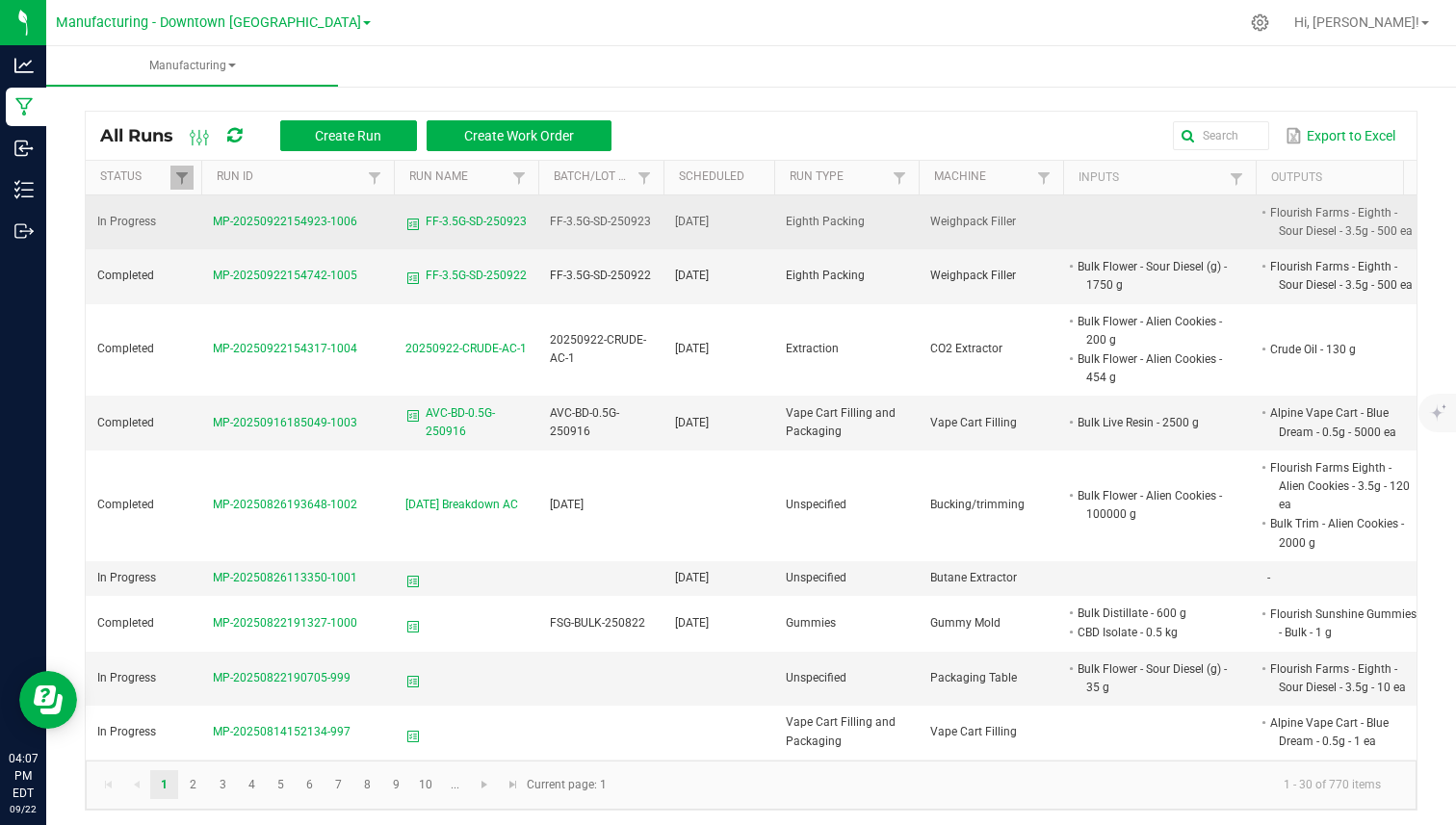
click at [121, 213] on td "In Progress" at bounding box center [143, 222] width 115 height 54
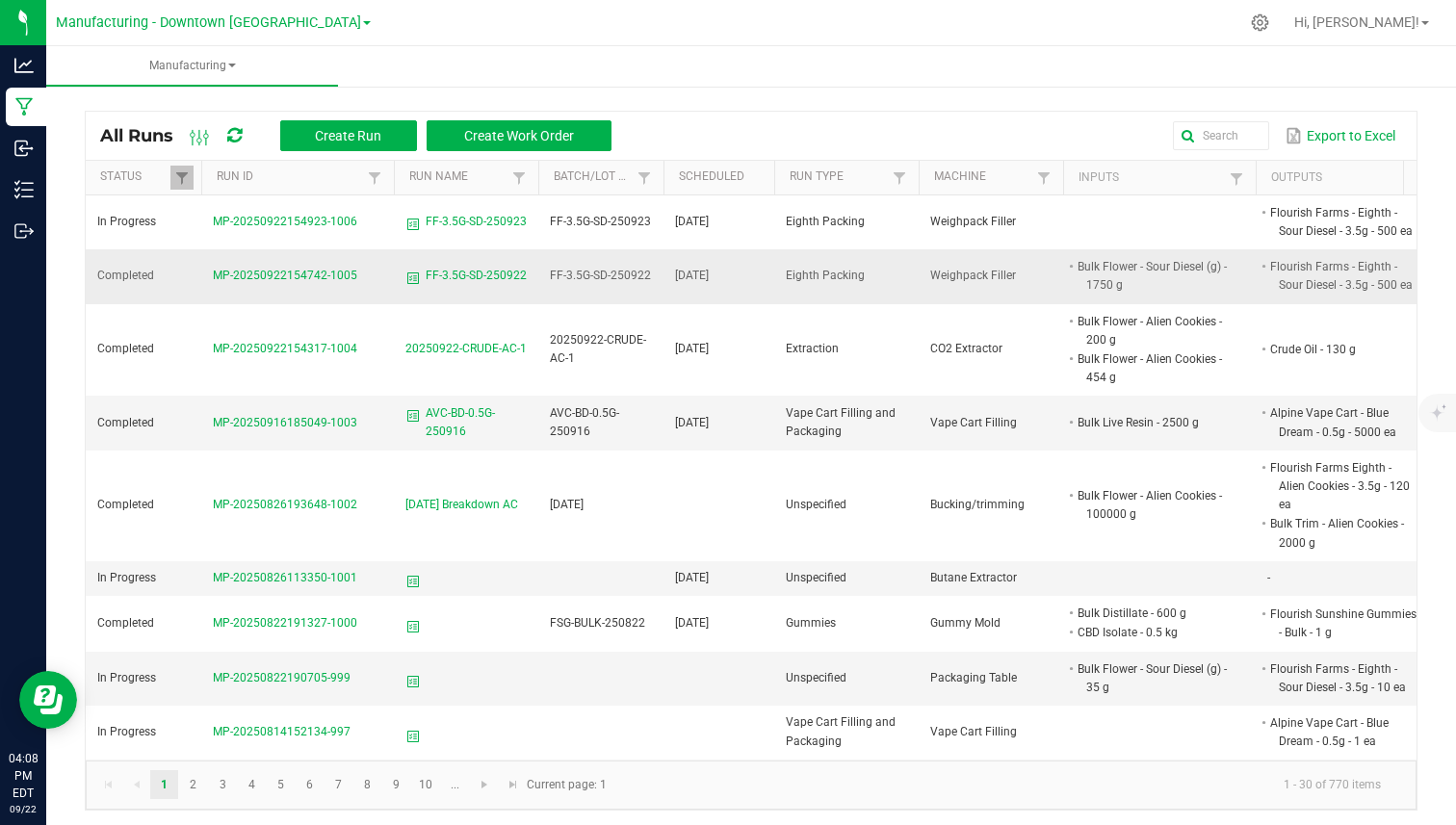
click at [635, 273] on span "FF-3.5G-SD-250922" at bounding box center [600, 276] width 102 height 14
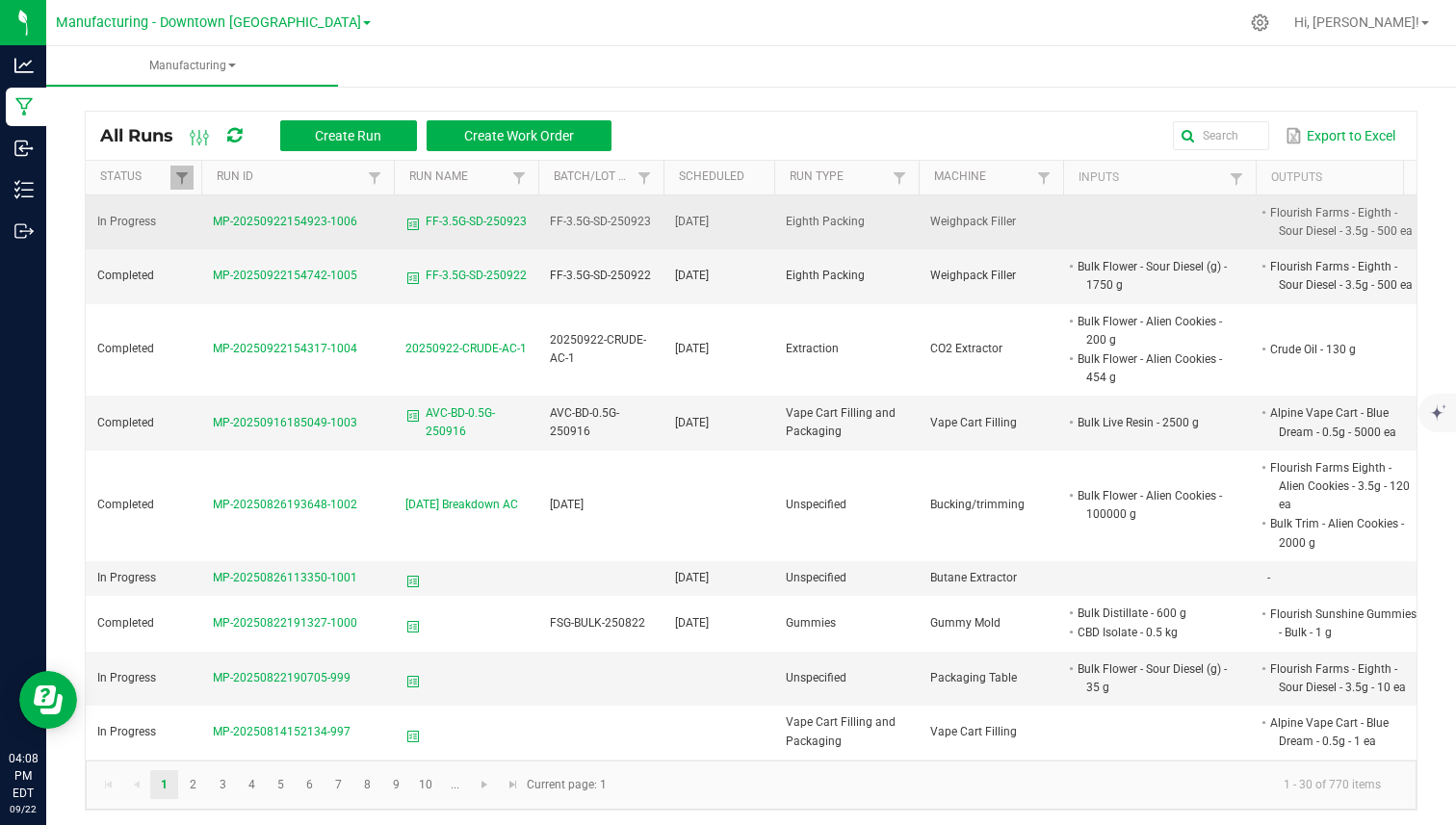
click at [305, 221] on span "MP-20250922154923-1006" at bounding box center [284, 221] width 144 height 14
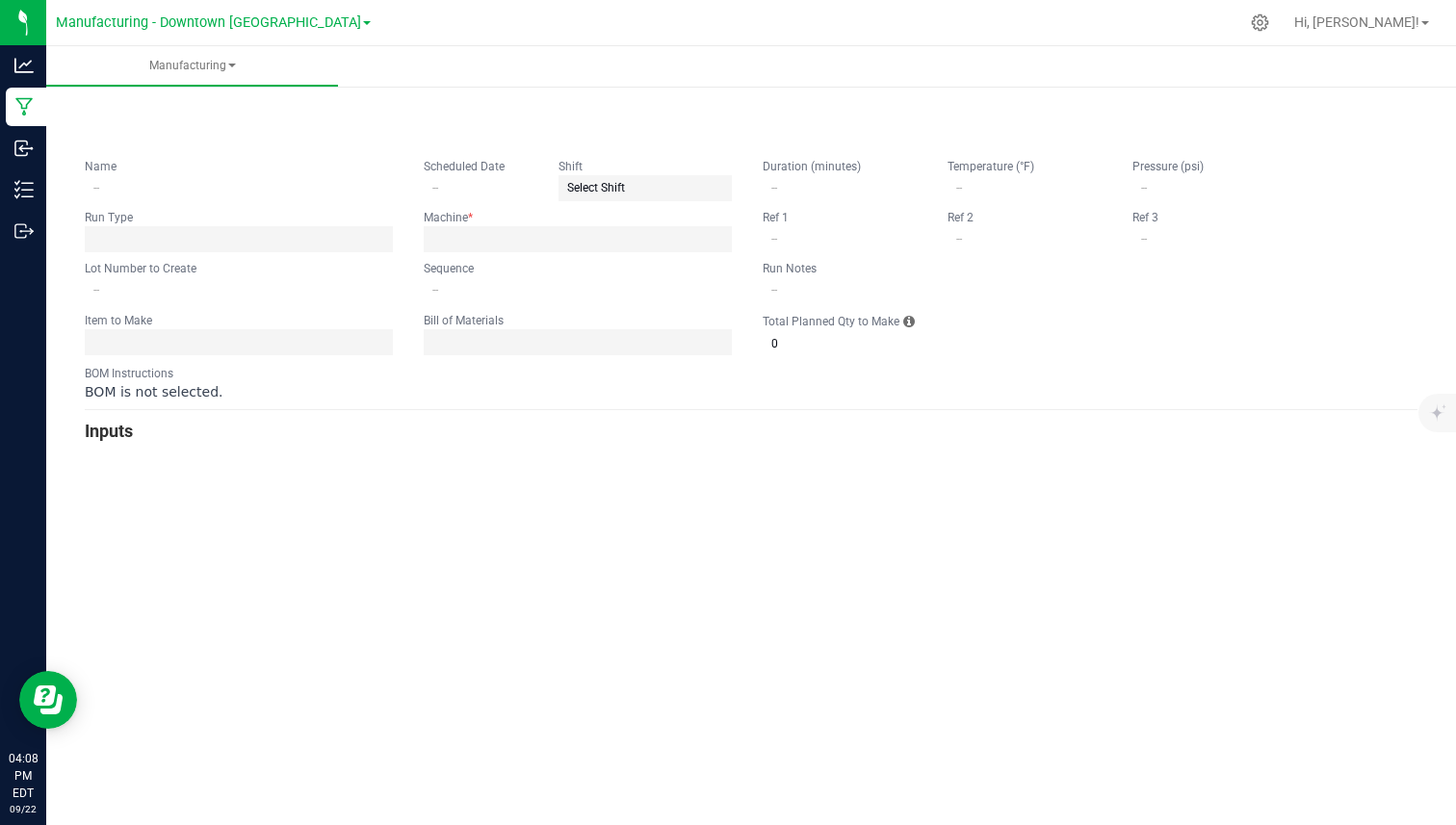
type input "FF-3.5G-SD-250923"
type input "[DATE]"
type input "FF-3.5G-SD-250923"
type input "0"
type input "500"
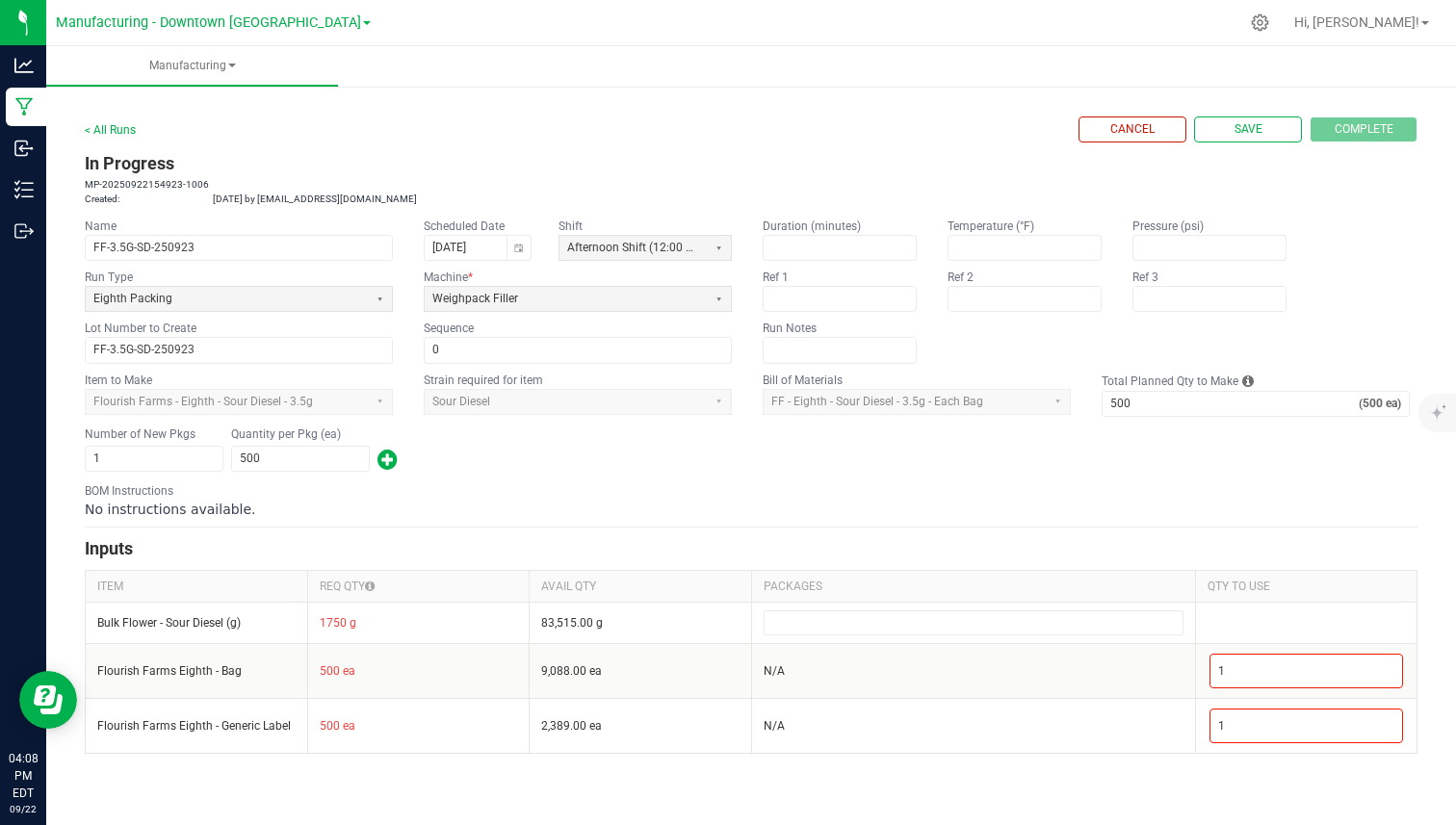
click at [201, 169] on h3 "In Progress" at bounding box center [752, 163] width 1333 height 27
click at [200, 165] on h3 "In Progress" at bounding box center [752, 163] width 1333 height 27
drag, startPoint x: 424, startPoint y: 222, endPoint x: 494, endPoint y: 221, distance: 70.0
click at [495, 221] on kendo-label "Scheduled Date" at bounding box center [464, 226] width 81 height 14
click at [377, 185] on table "MP-20250922154923-1006 Created: [DATE] by [EMAIL_ADDRESS][DOMAIN_NAME]" at bounding box center [251, 192] width 332 height 29
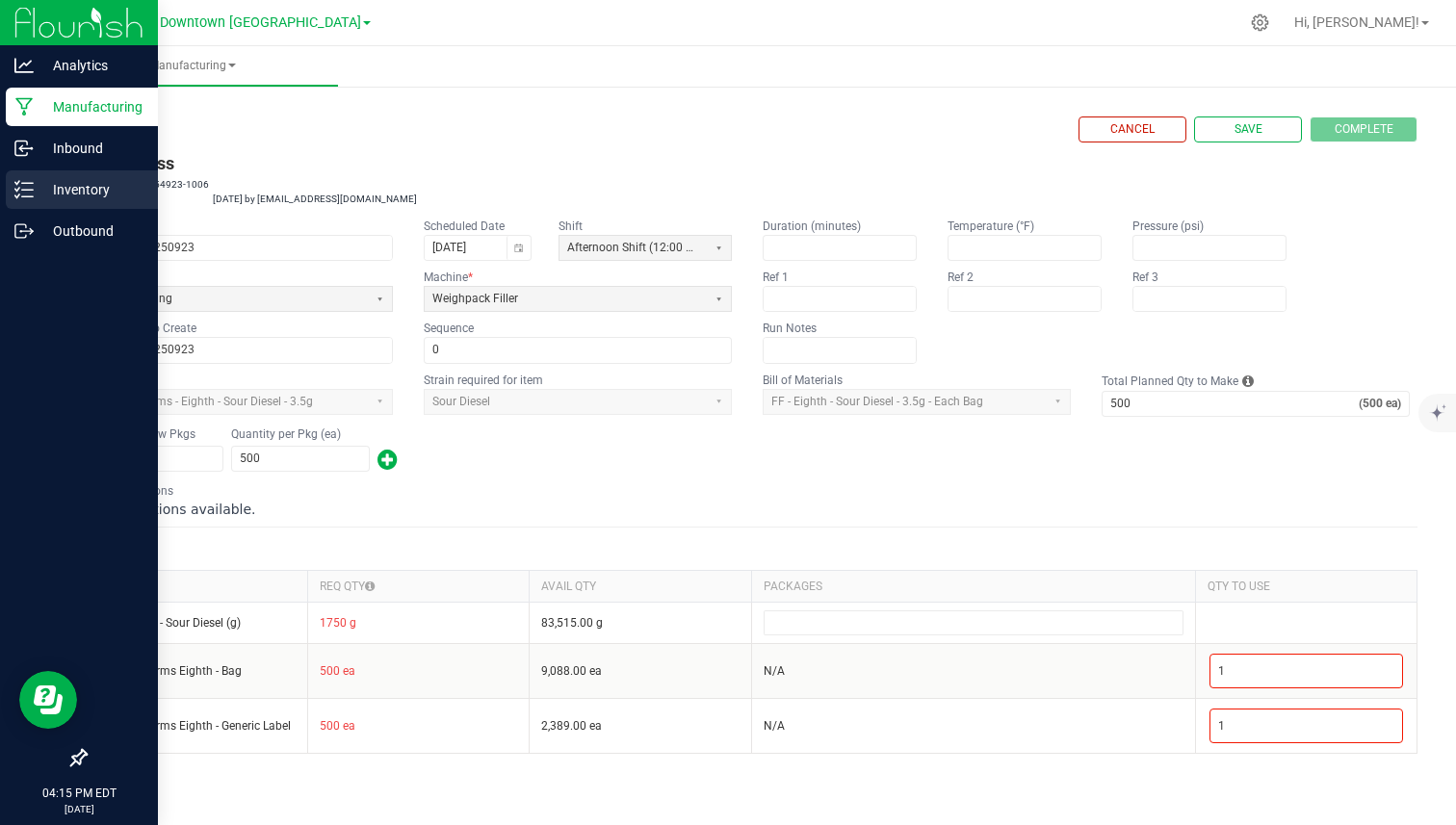
click at [59, 193] on p "Inventory" at bounding box center [91, 190] width 115 height 23
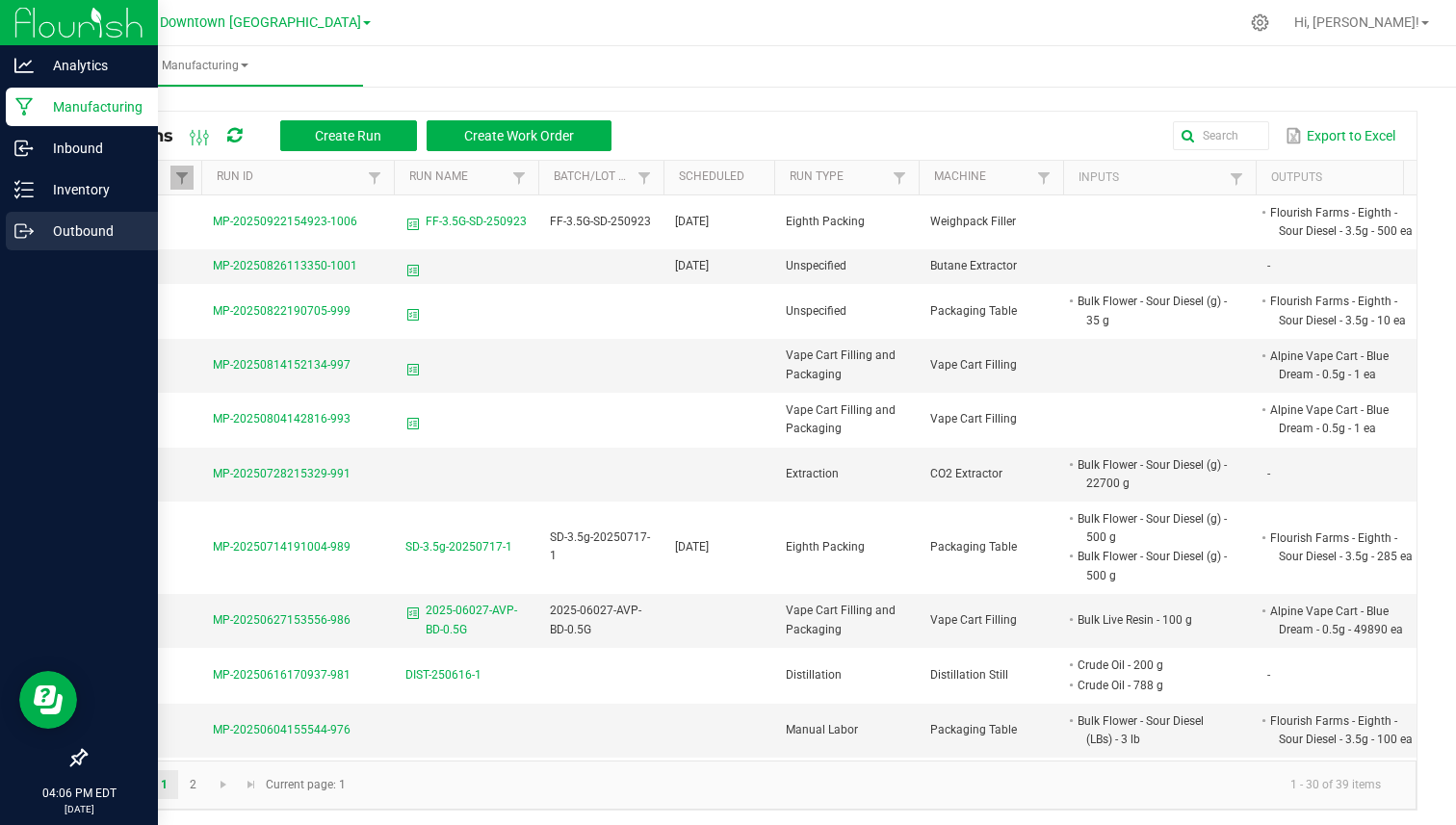
click at [25, 227] on icon at bounding box center [24, 231] width 19 height 19
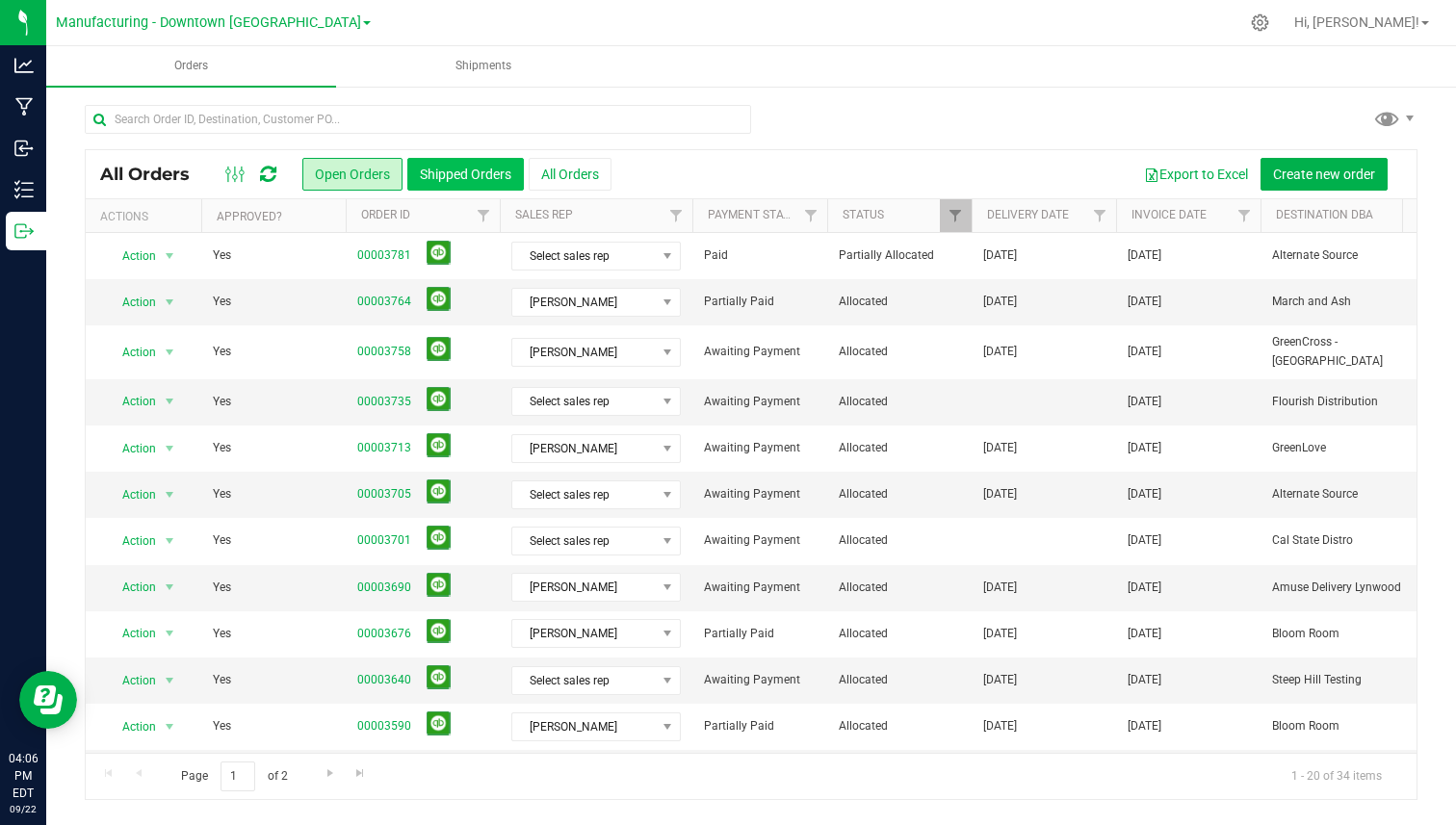
click at [434, 172] on button "Shipped Orders" at bounding box center [465, 174] width 116 height 33
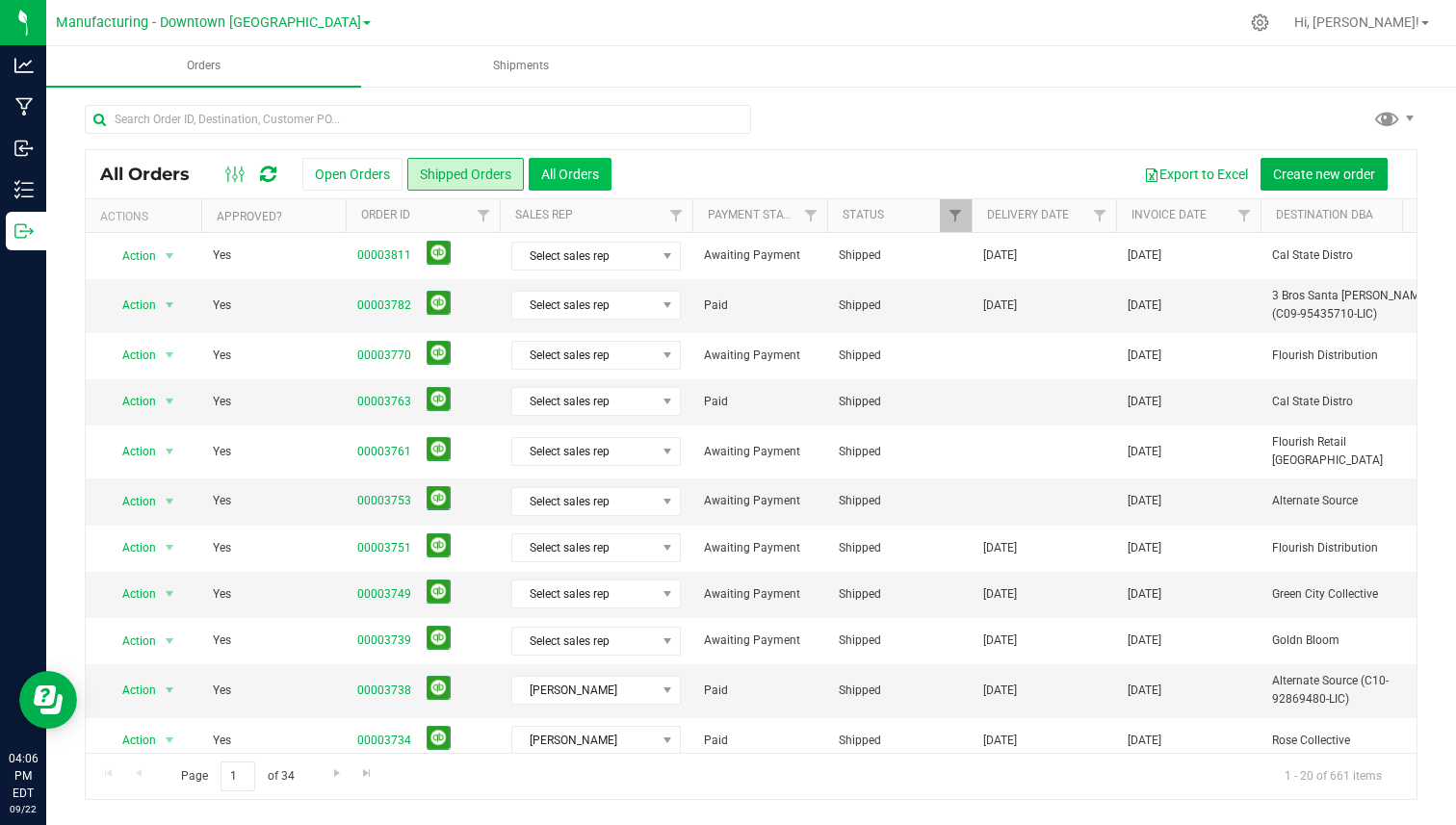
click at [571, 173] on button "All Orders" at bounding box center [571, 174] width 83 height 33
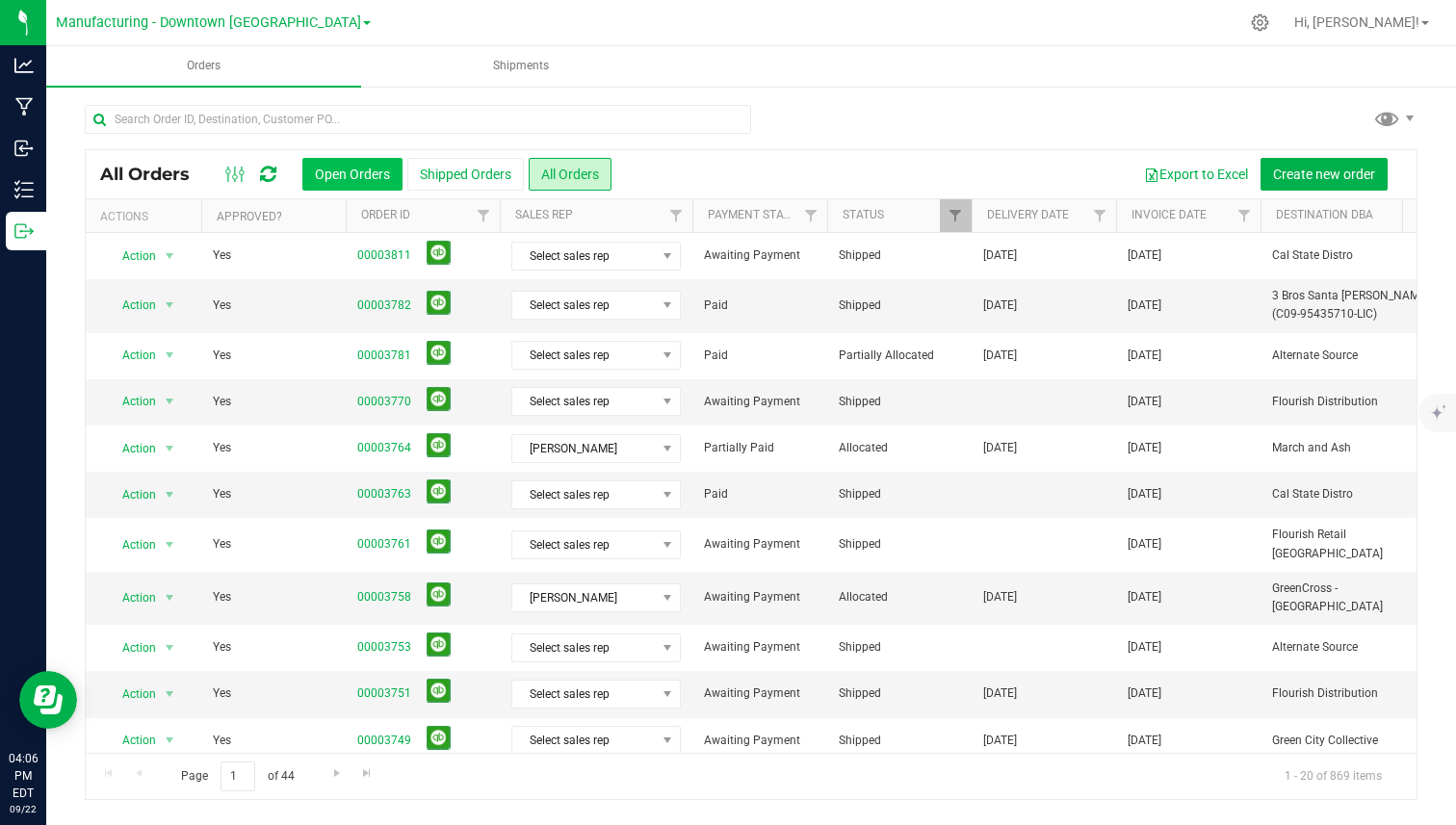
click at [371, 179] on button "Open Orders" at bounding box center [353, 174] width 101 height 33
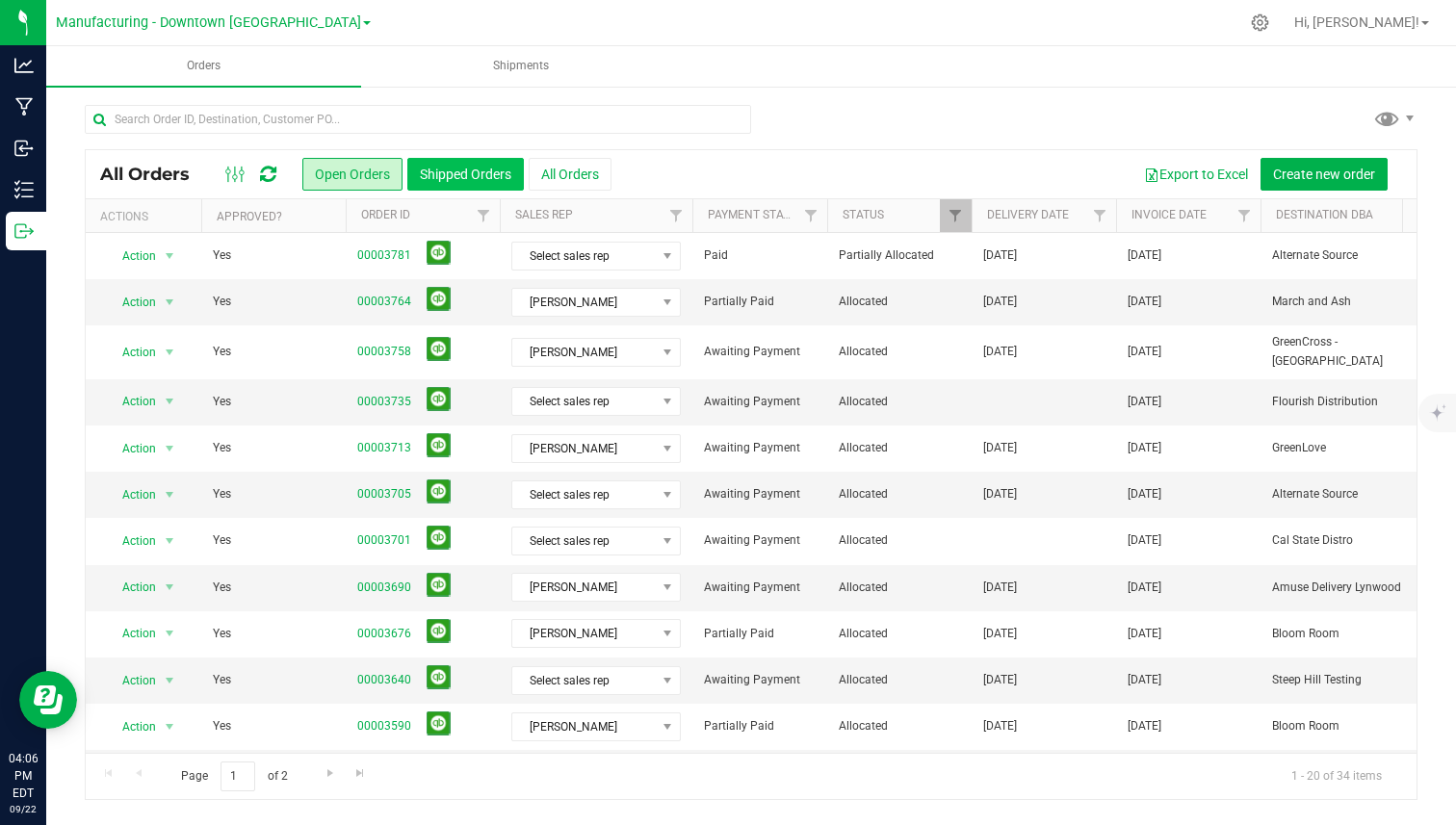
click at [464, 180] on button "Shipped Orders" at bounding box center [465, 174] width 116 height 33
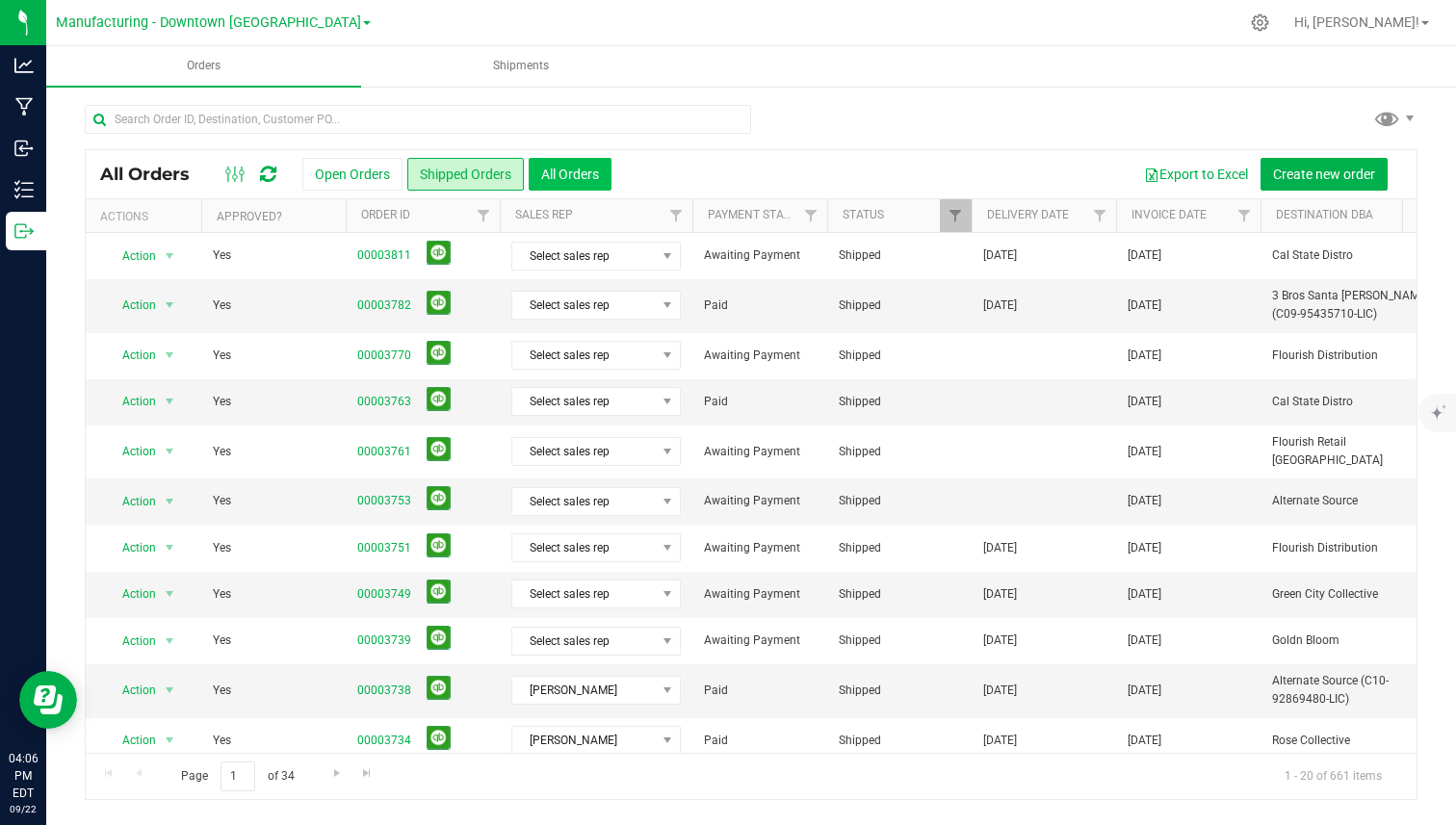
click at [566, 174] on button "All Orders" at bounding box center [571, 174] width 83 height 33
